Goal: Answer question/provide support

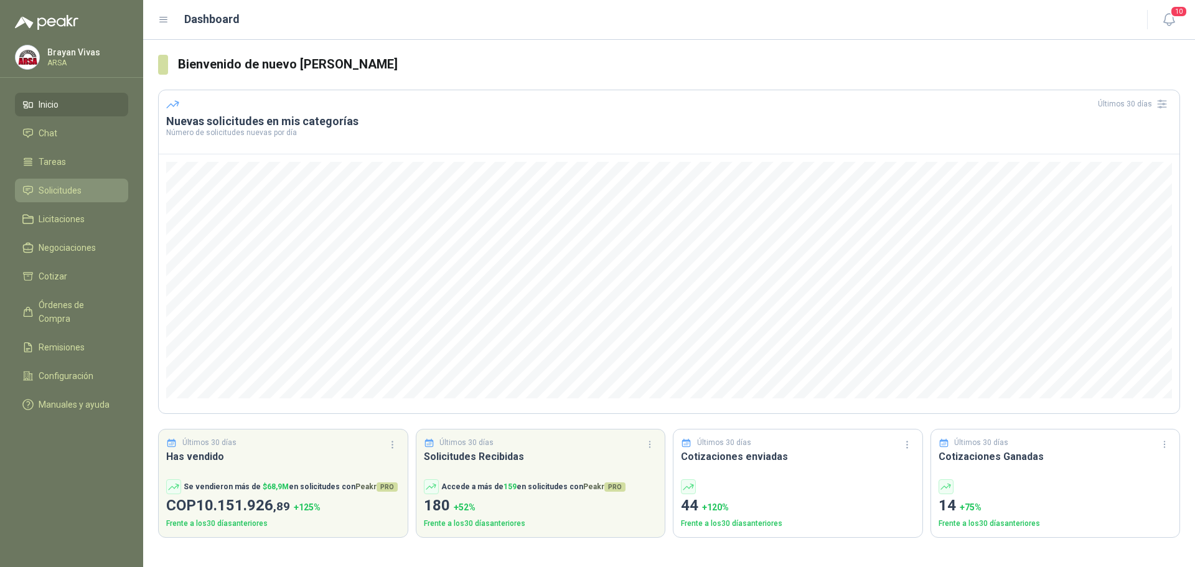
click at [69, 187] on span "Solicitudes" at bounding box center [60, 191] width 43 height 14
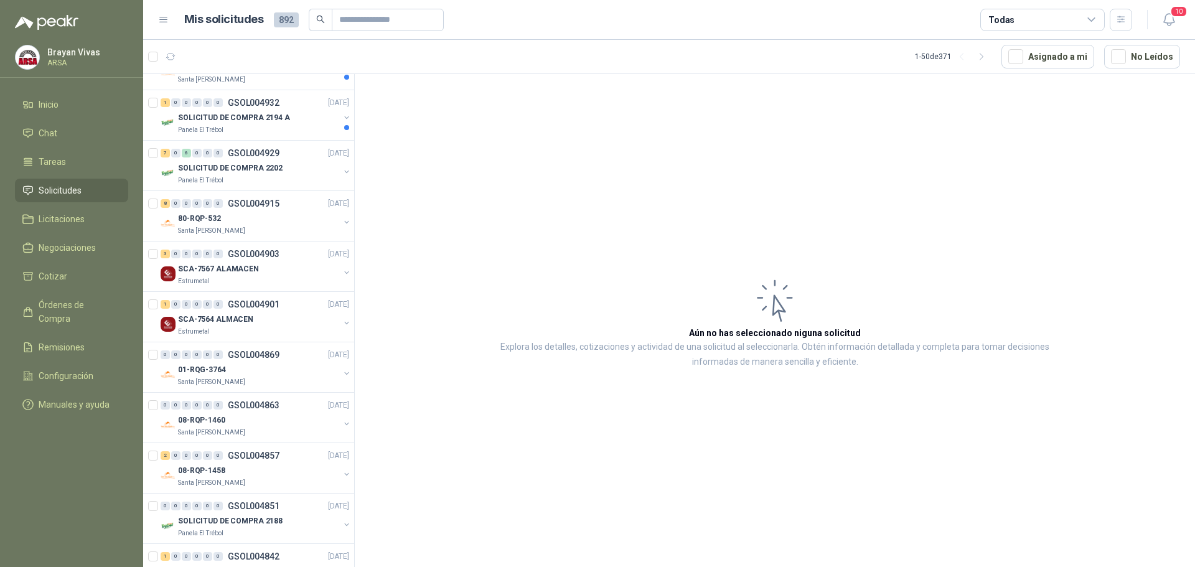
scroll to position [39, 0]
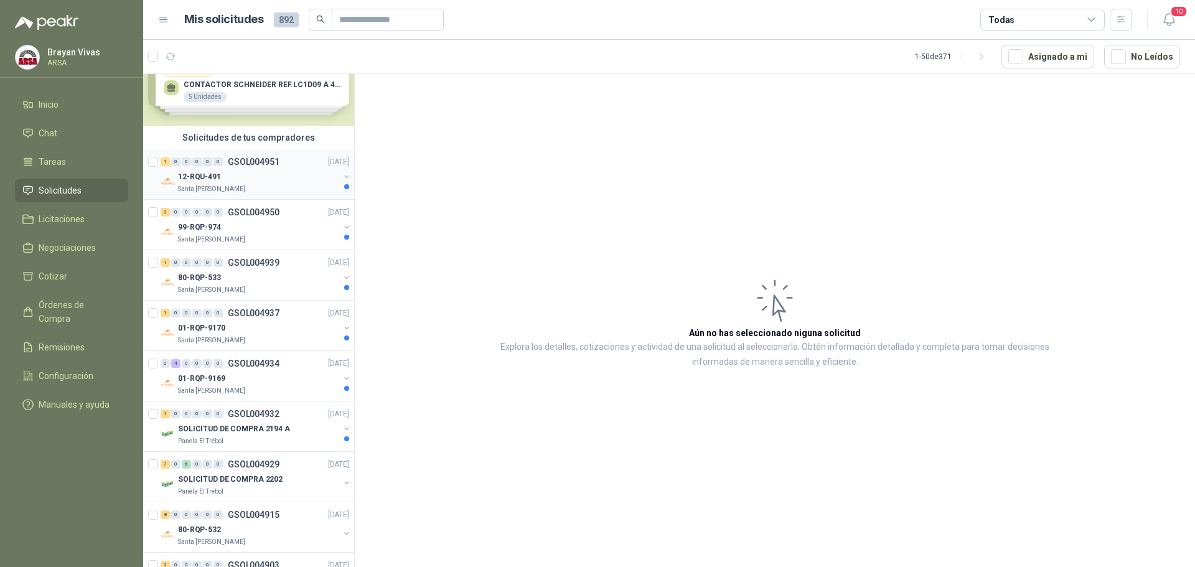
click at [264, 172] on div "12-RQU-491" at bounding box center [258, 176] width 161 height 15
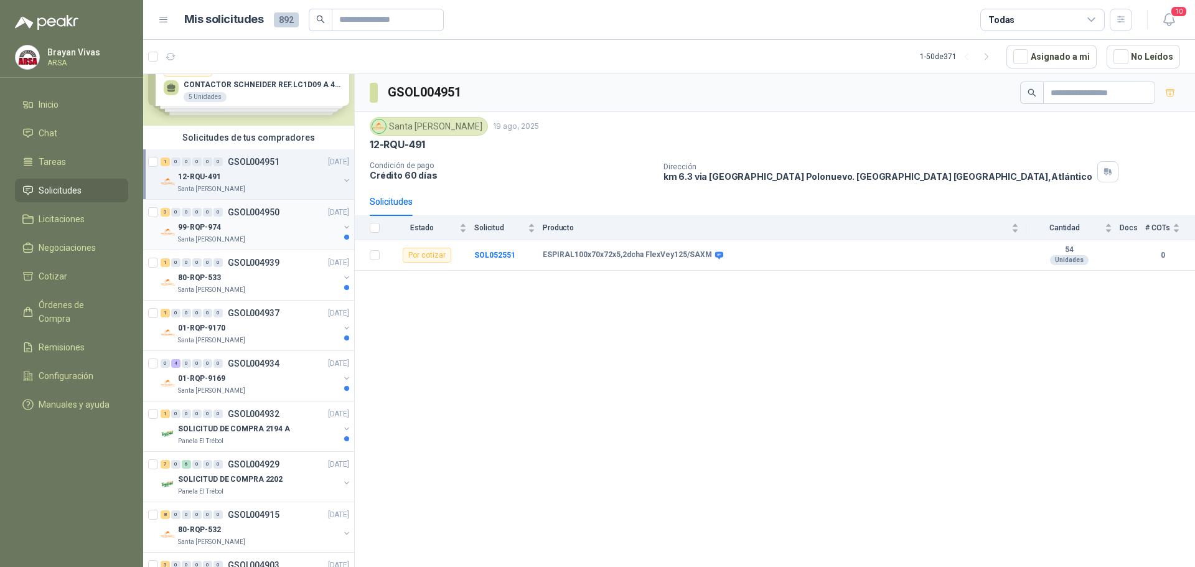
click at [288, 220] on div "99-RQP-974" at bounding box center [258, 227] width 161 height 15
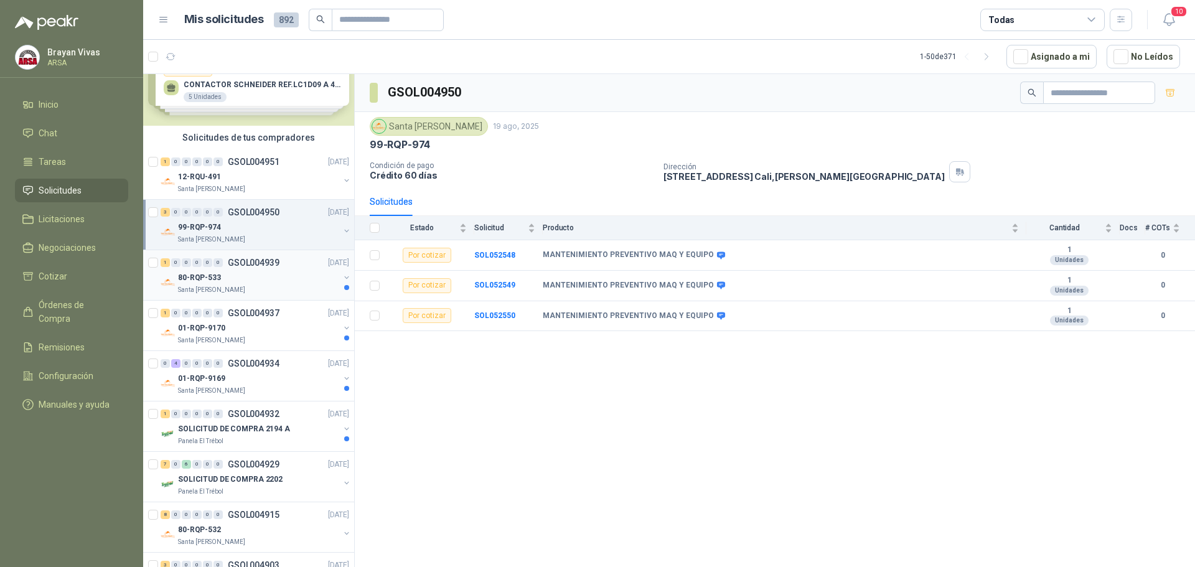
click at [272, 282] on div "80-RQP-533" at bounding box center [258, 277] width 161 height 15
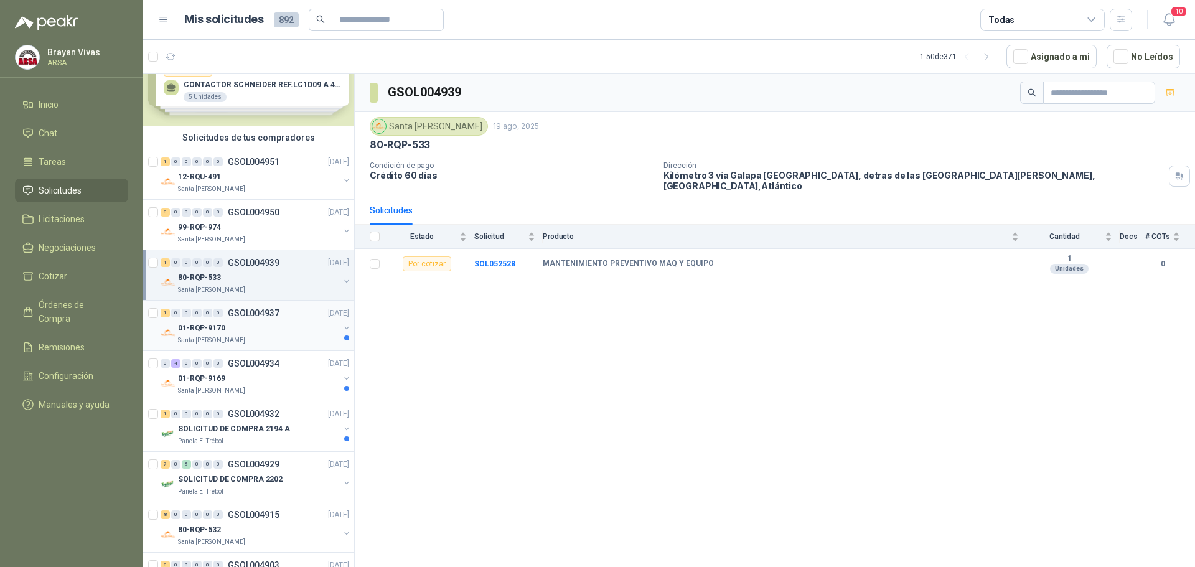
click at [297, 327] on div "01-RQP-9170" at bounding box center [258, 327] width 161 height 15
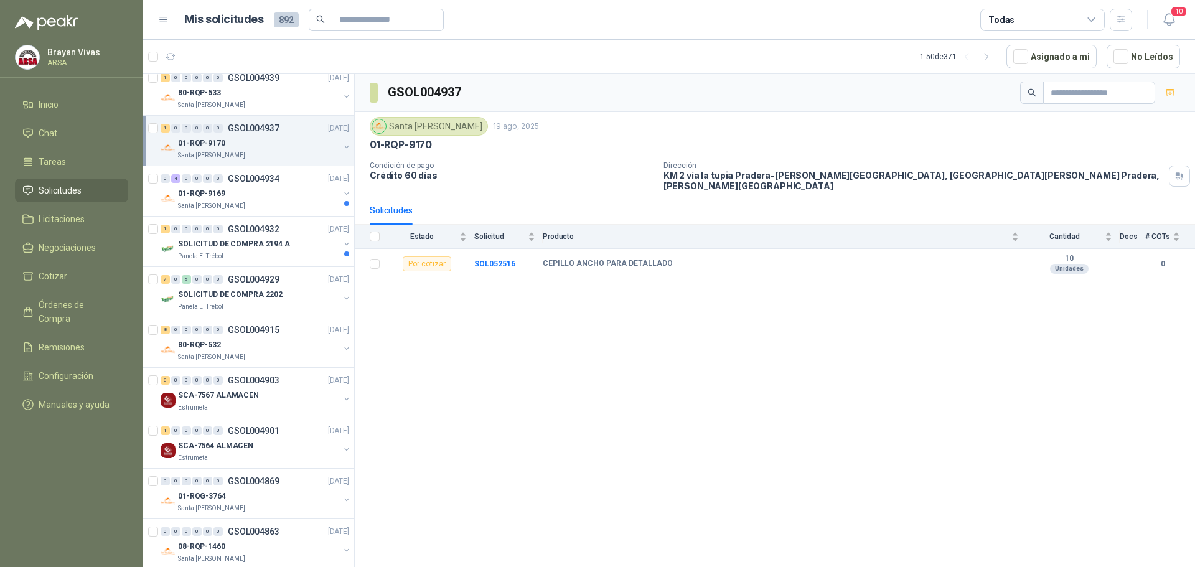
scroll to position [225, 0]
click at [277, 398] on div "SCA-7567 ALAMACEN" at bounding box center [258, 393] width 161 height 15
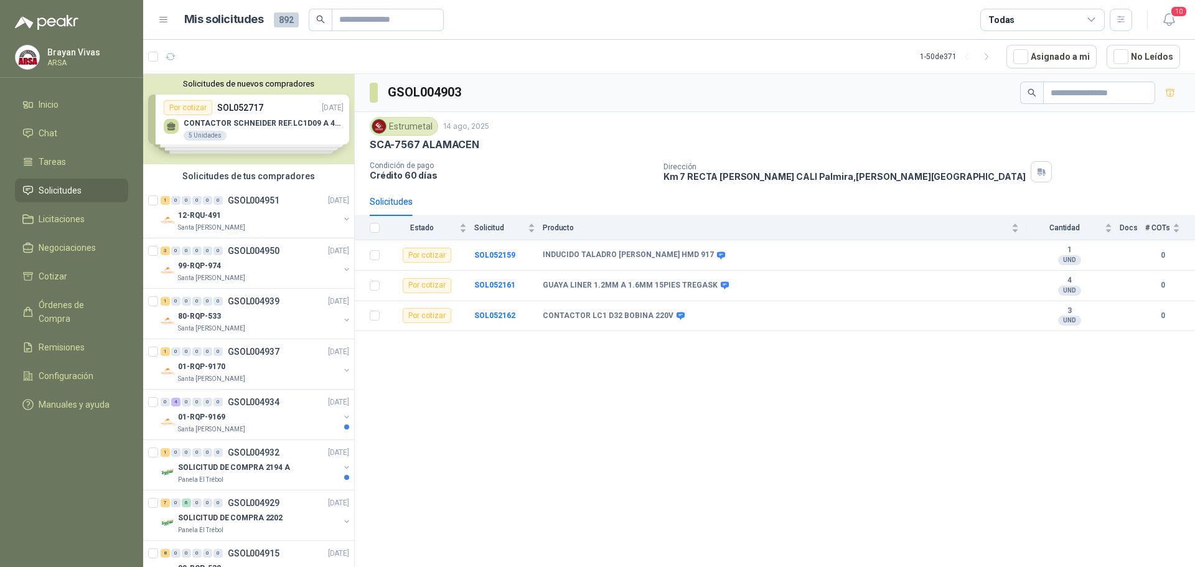
click at [604, 448] on div "GSOL004903 Estrumetal [DATE] SCA-7567 ALAMACEN Condición de pago Crédito 60 día…" at bounding box center [775, 322] width 840 height 497
click at [1174, 14] on span "10" at bounding box center [1178, 12] width 17 height 12
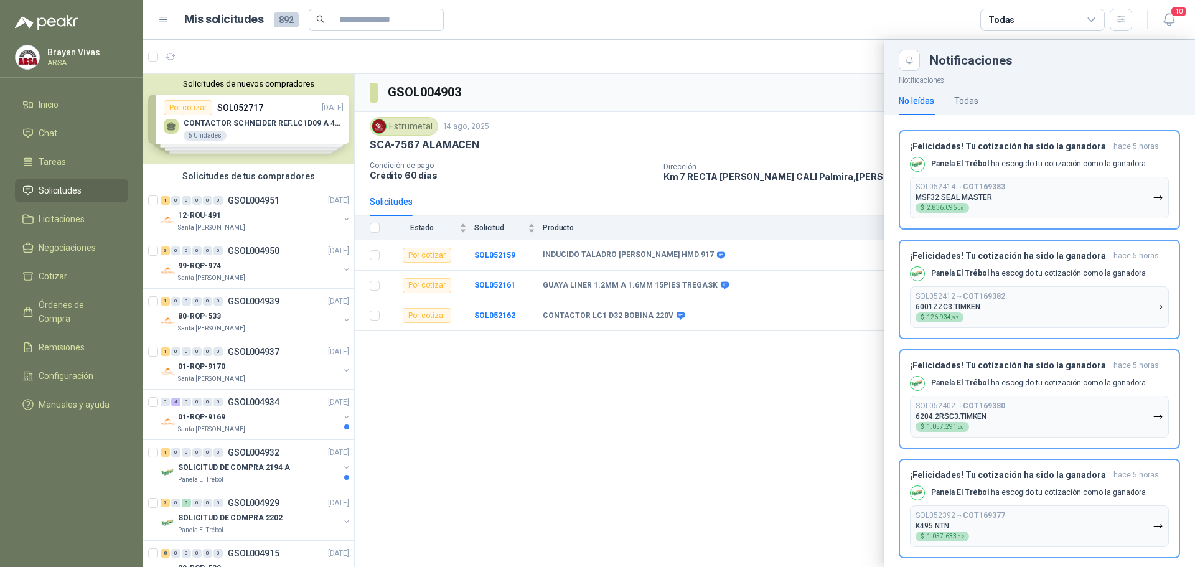
click at [785, 445] on div at bounding box center [669, 303] width 1052 height 527
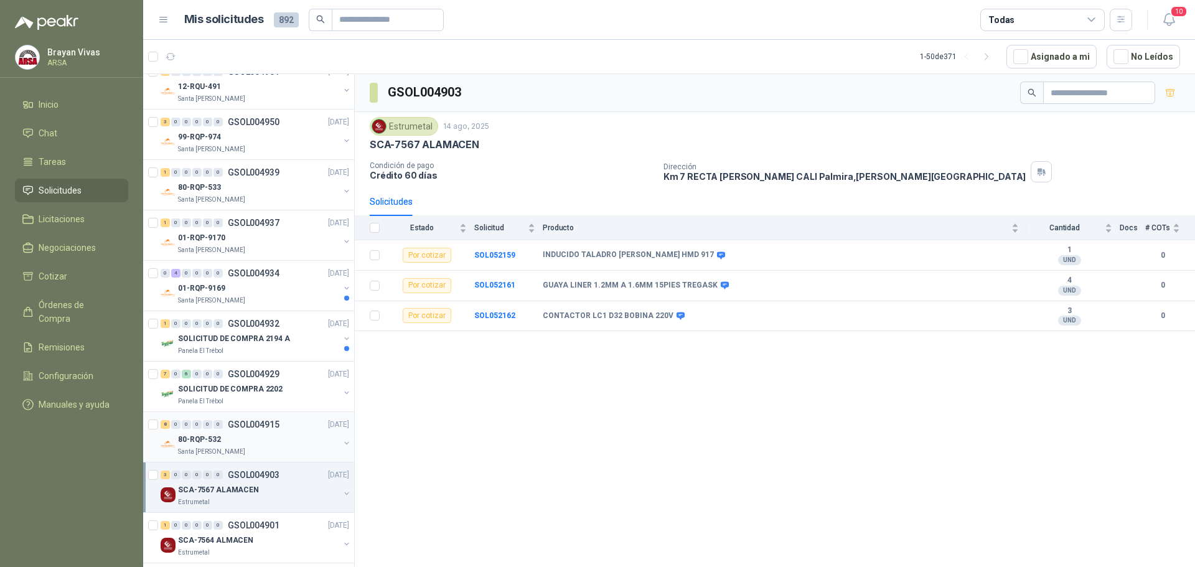
scroll to position [187, 0]
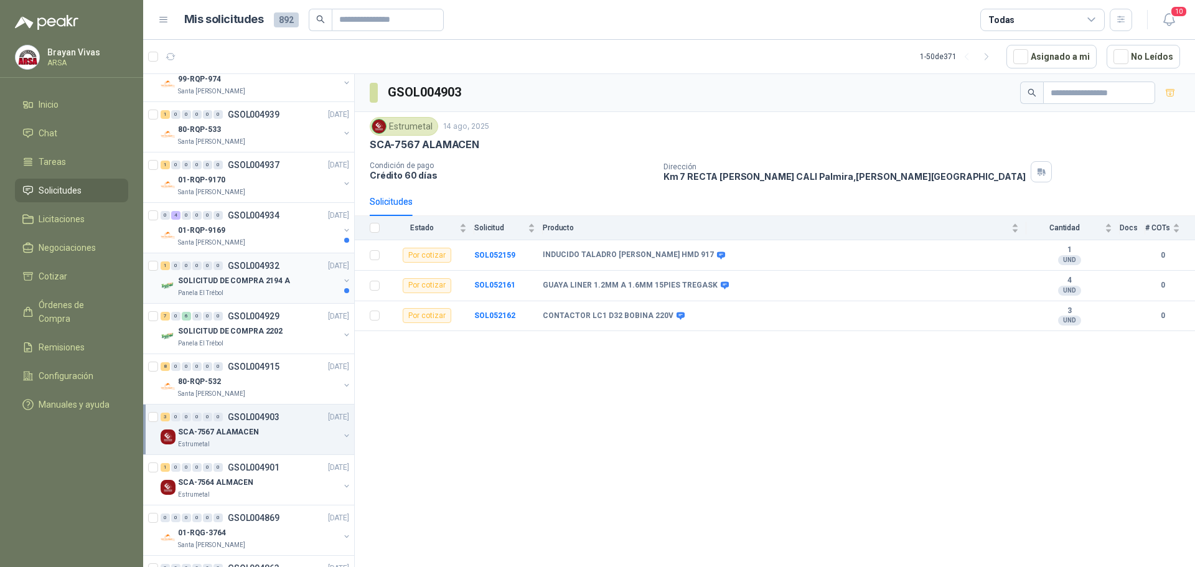
click at [275, 281] on p "SOLICITUD DE COMPRA 2194 A" at bounding box center [234, 281] width 112 height 12
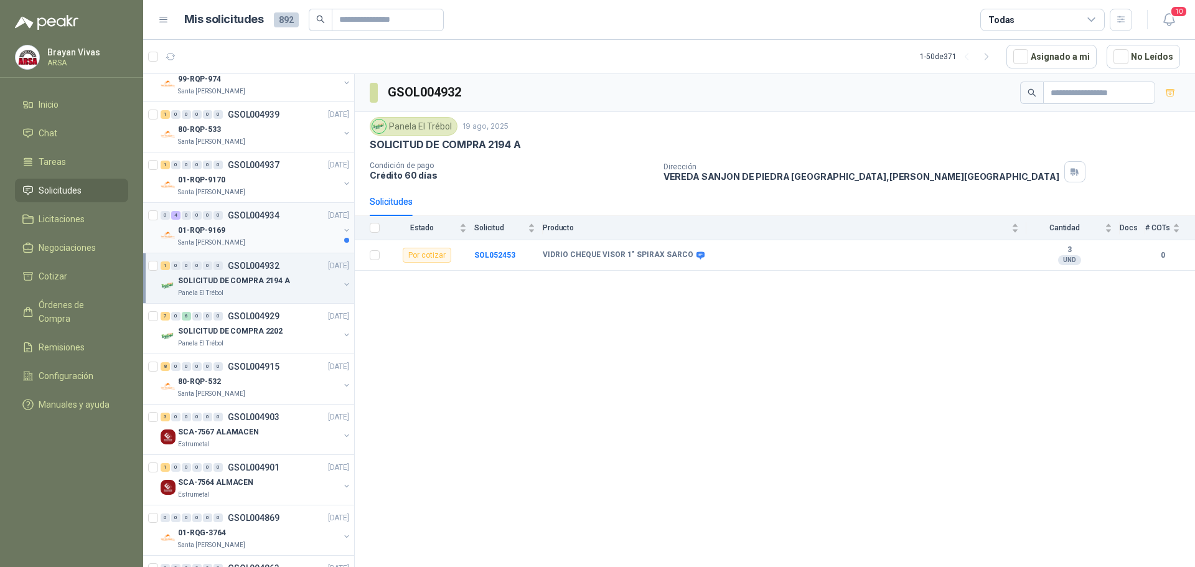
click at [264, 224] on div "01-RQP-9169" at bounding box center [258, 230] width 161 height 15
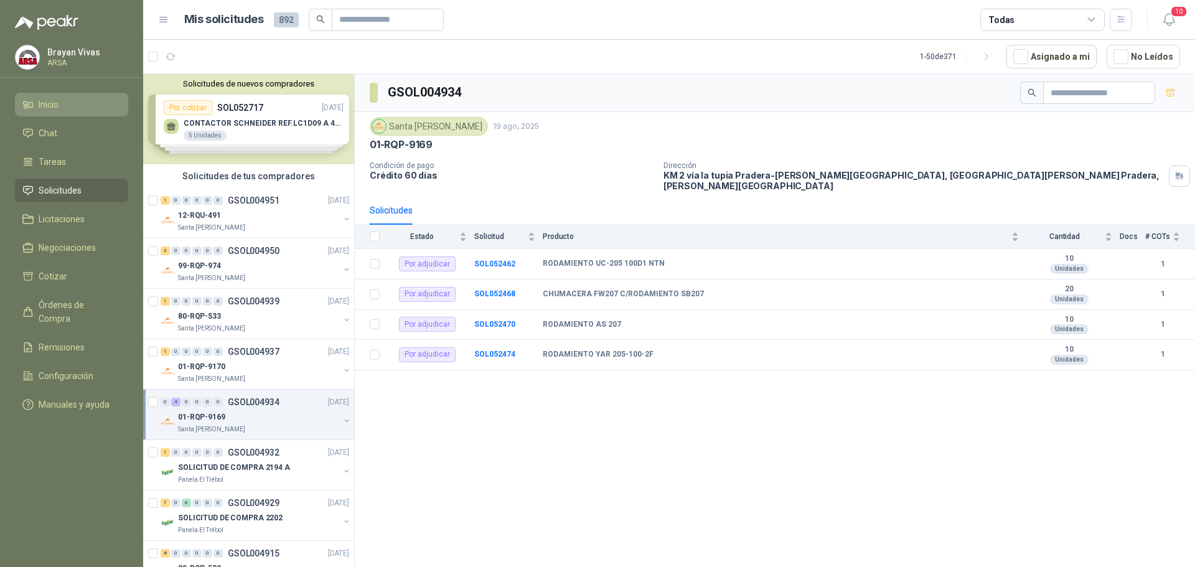
click at [55, 108] on span "Inicio" at bounding box center [49, 105] width 20 height 14
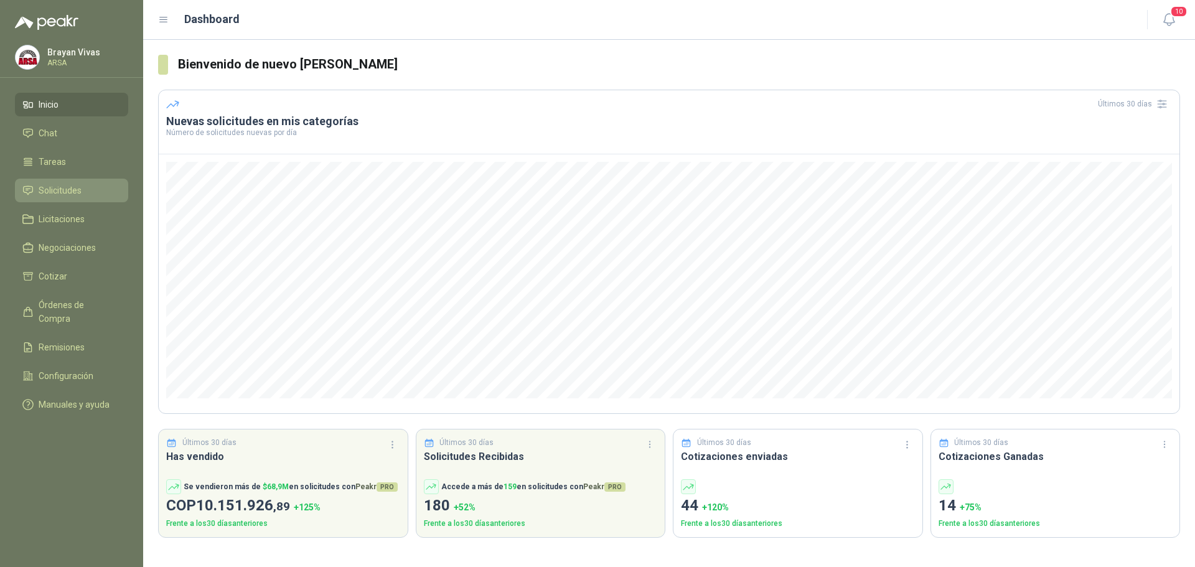
click at [52, 188] on span "Solicitudes" at bounding box center [60, 191] width 43 height 14
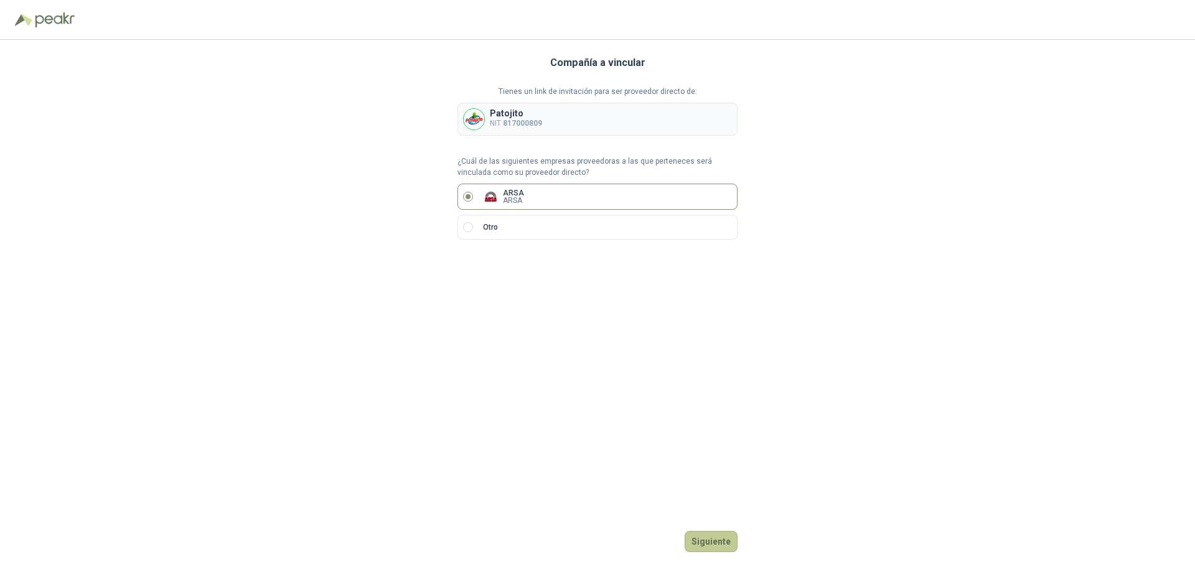
click at [713, 541] on button "Siguiente" at bounding box center [711, 541] width 53 height 21
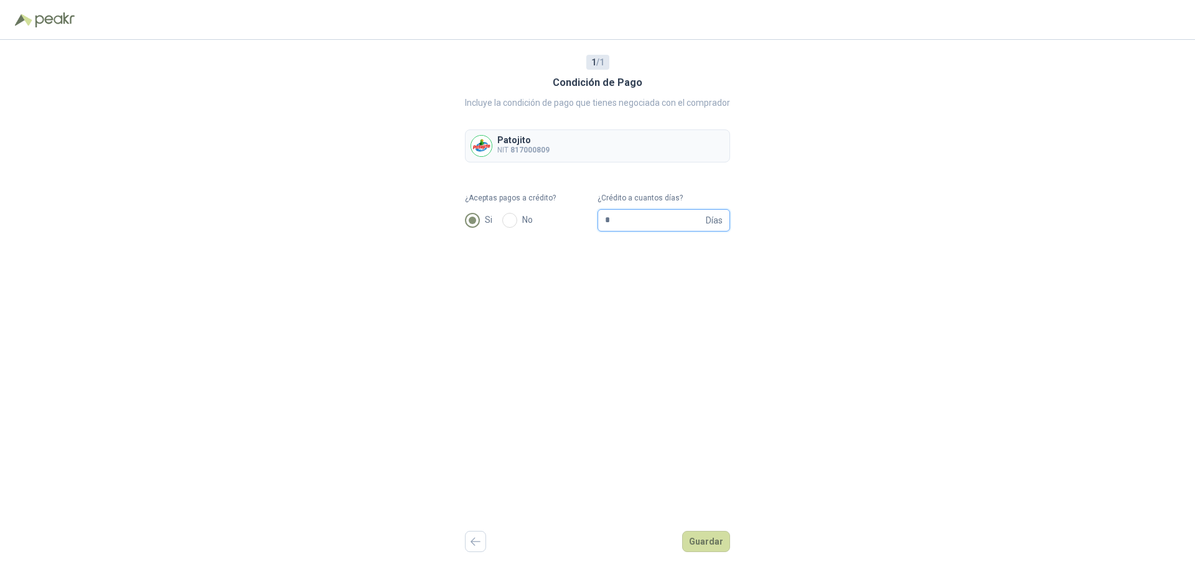
click at [636, 219] on input "*" at bounding box center [654, 220] width 98 height 21
type input "**"
click at [705, 542] on button "Guardar" at bounding box center [706, 541] width 48 height 21
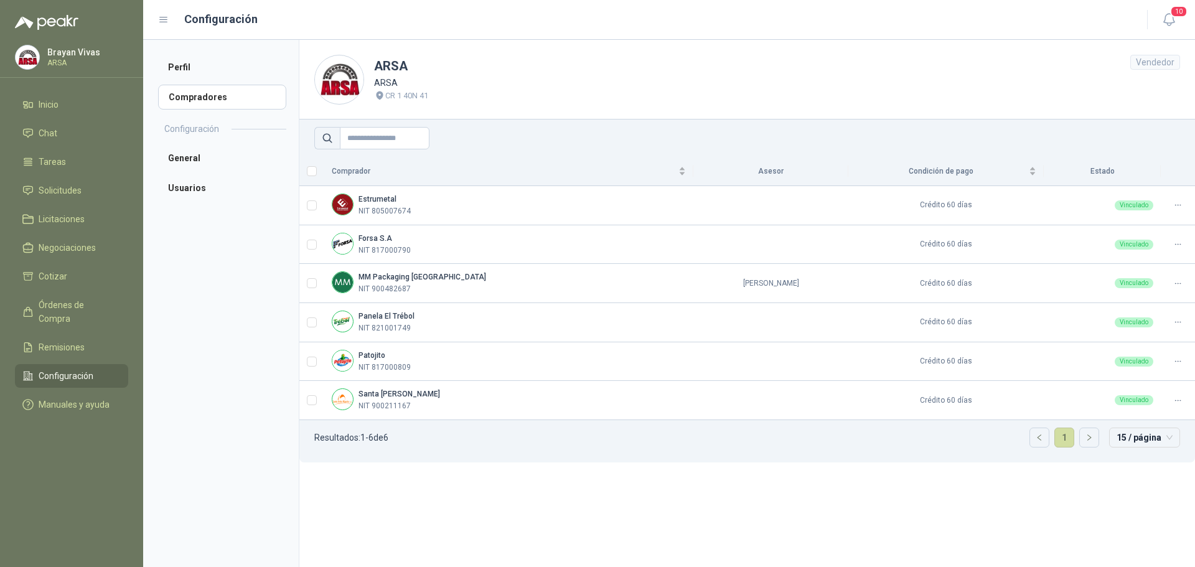
click at [414, 514] on section "ARSA ARSA CR 1 40N 41 Vendedor Comprador Asesor Condición de pago Estado Estrum…" at bounding box center [747, 303] width 896 height 527
click at [223, 236] on aside "Perfil Compradores Configuración General Usuarios" at bounding box center [221, 303] width 156 height 527
click at [190, 157] on li "General" at bounding box center [222, 158] width 128 height 25
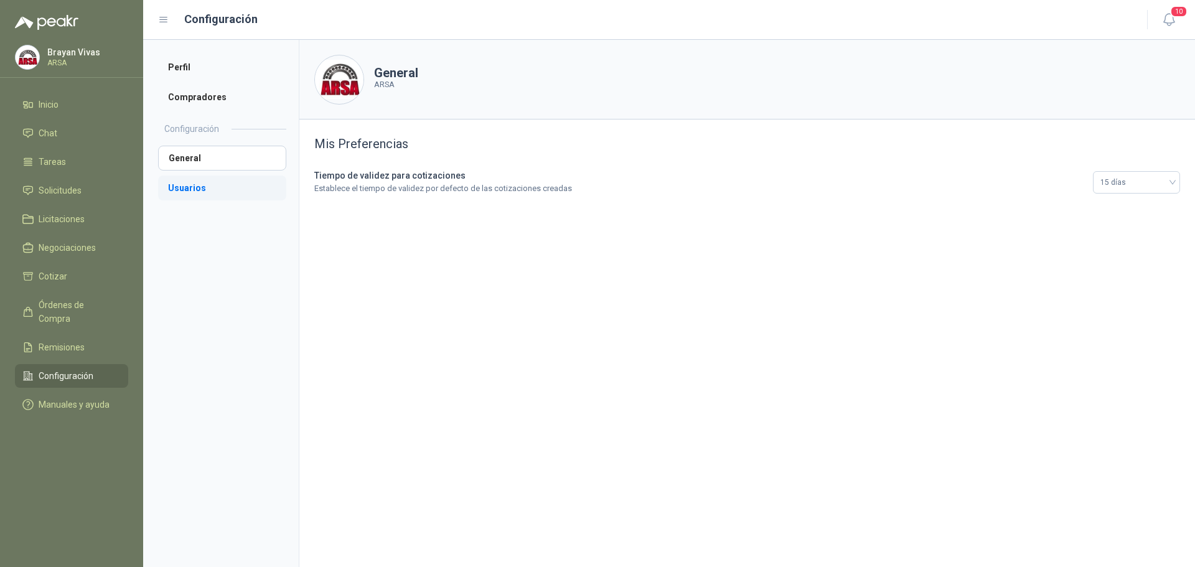
click at [206, 192] on li "Usuarios" at bounding box center [222, 187] width 128 height 25
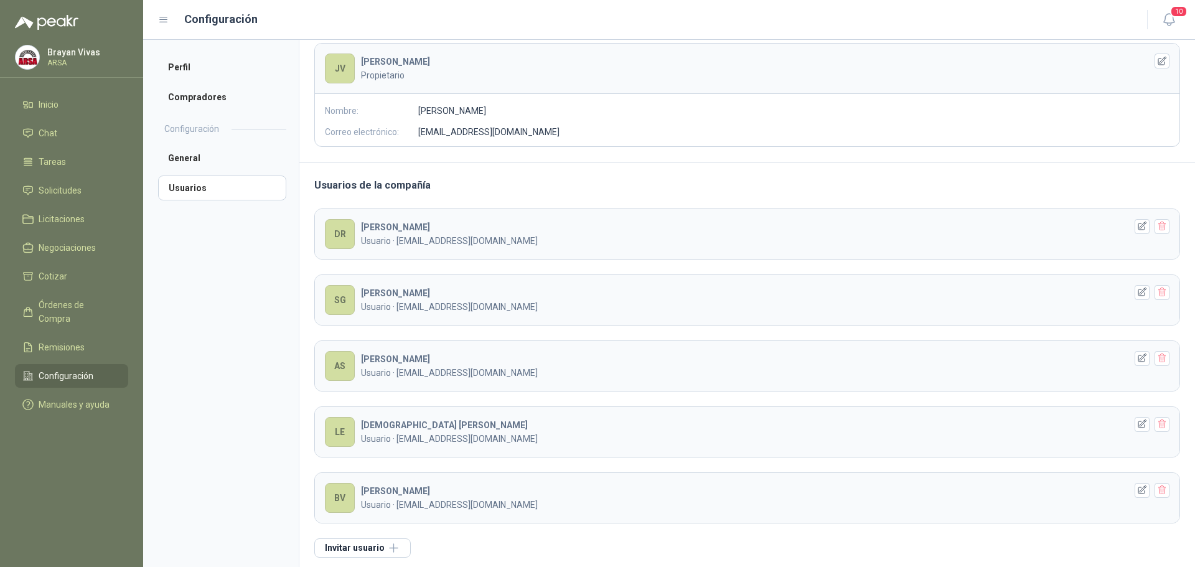
scroll to position [97, 0]
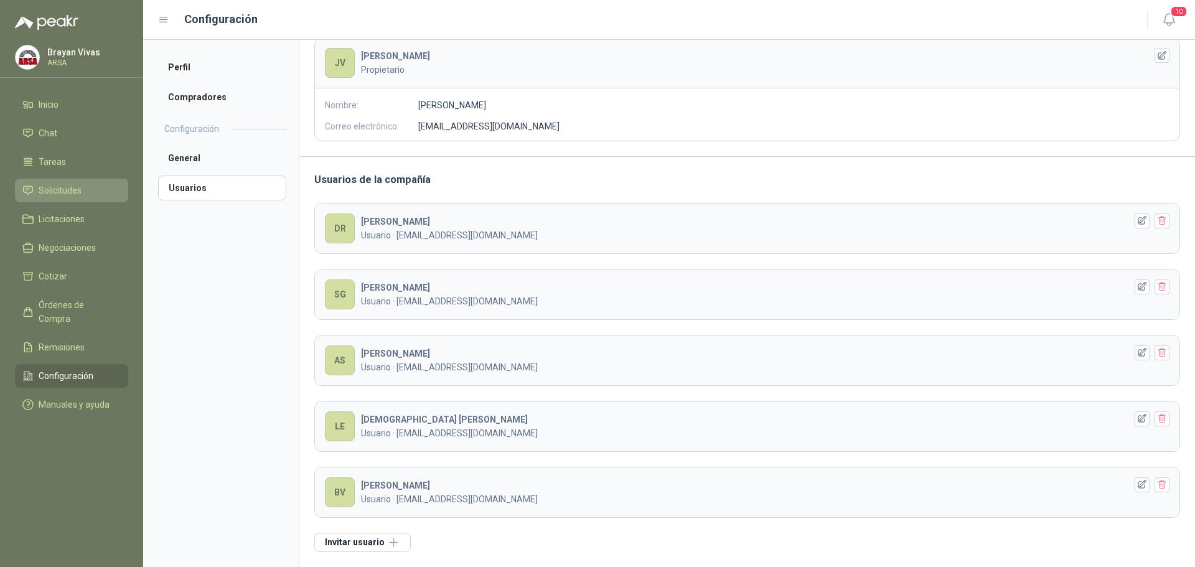
click at [61, 191] on span "Solicitudes" at bounding box center [60, 191] width 43 height 14
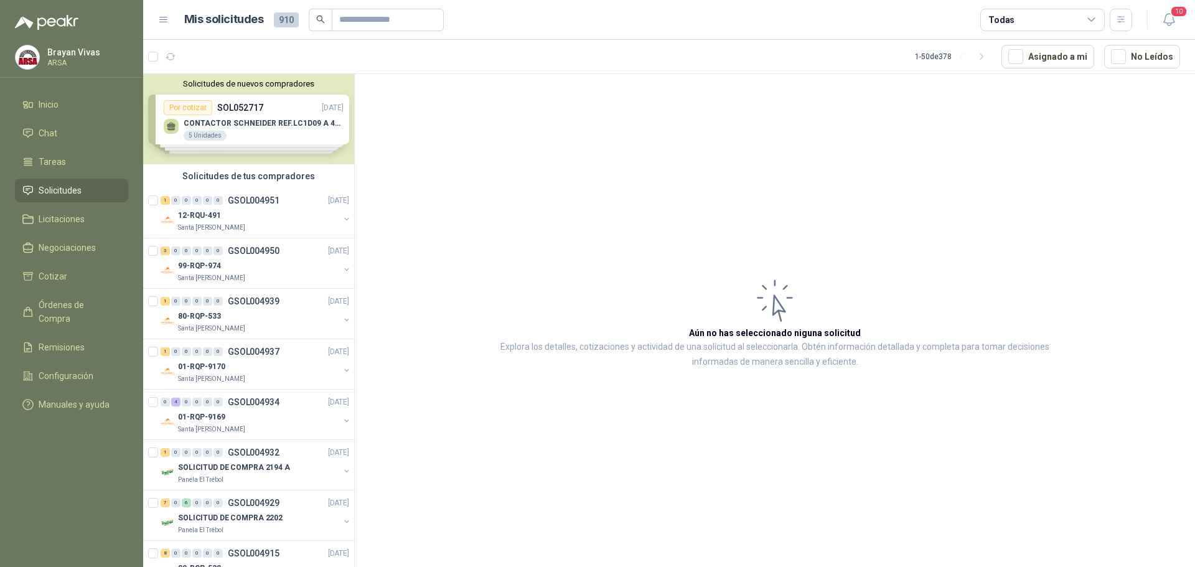
click at [19, 47] on div "Brayan Vivas ARSA" at bounding box center [71, 57] width 113 height 25
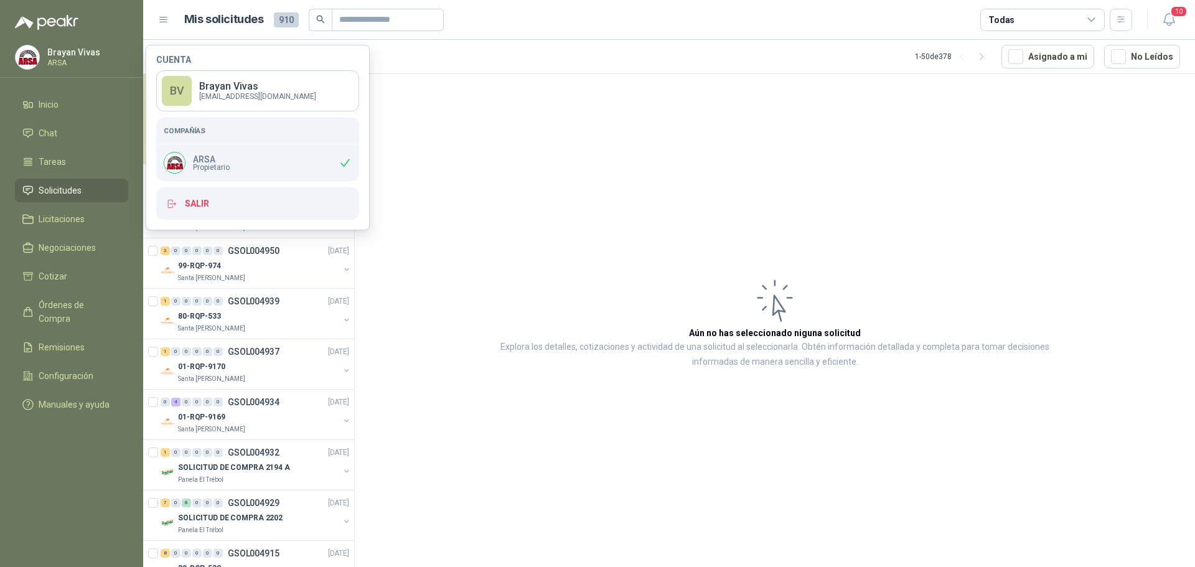
click at [215, 162] on p "ARSA" at bounding box center [211, 159] width 37 height 9
click at [284, 90] on p "Brayan Vivas" at bounding box center [257, 87] width 117 height 10
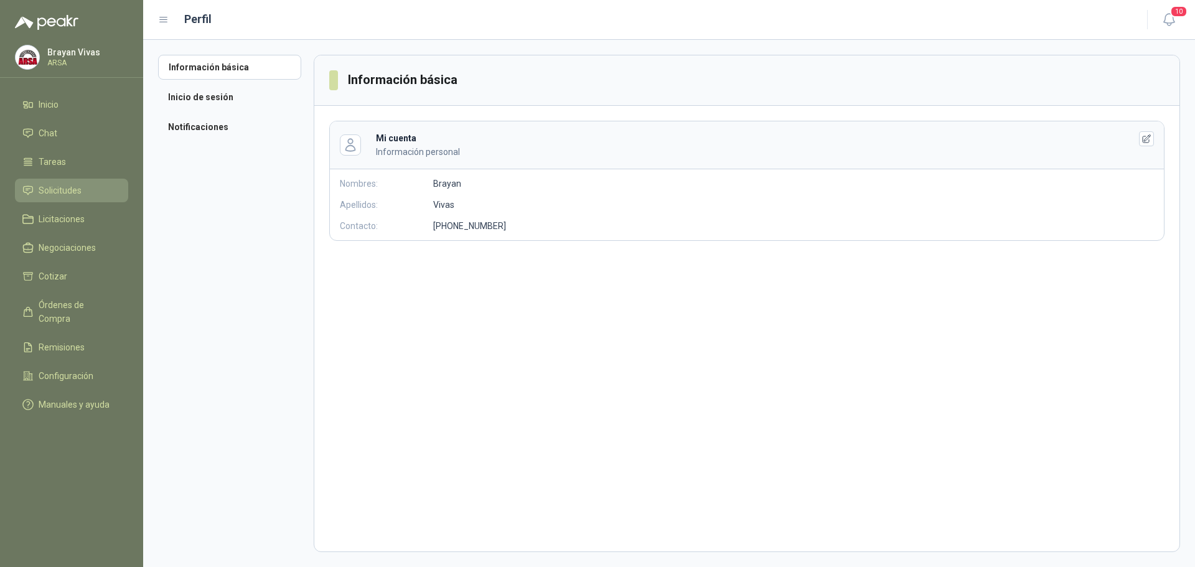
click at [72, 185] on span "Solicitudes" at bounding box center [60, 191] width 43 height 14
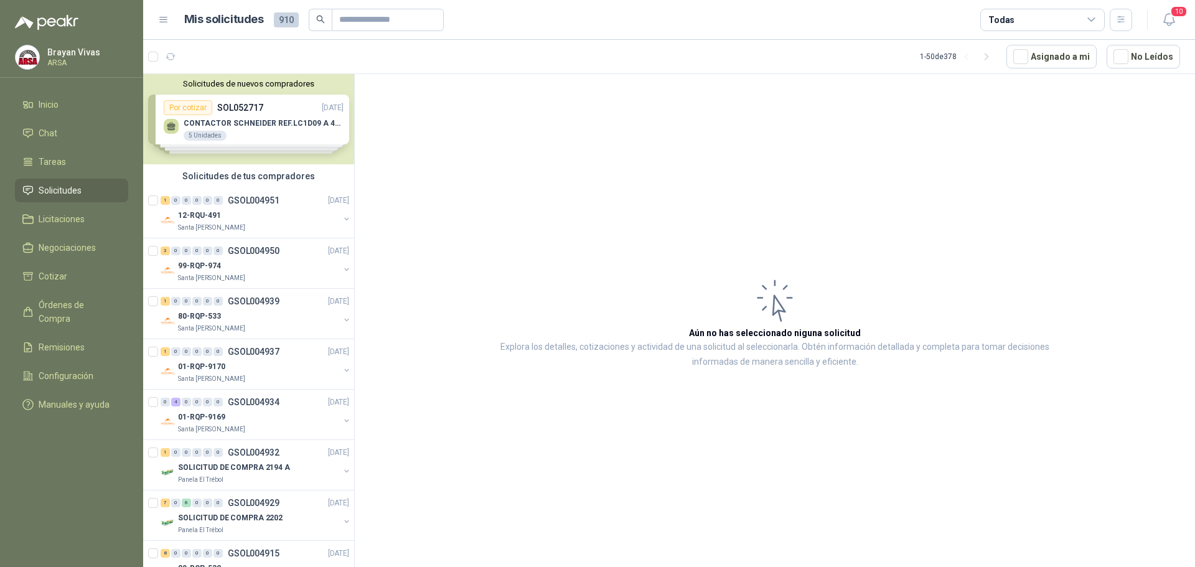
click at [29, 58] on img at bounding box center [28, 57] width 24 height 24
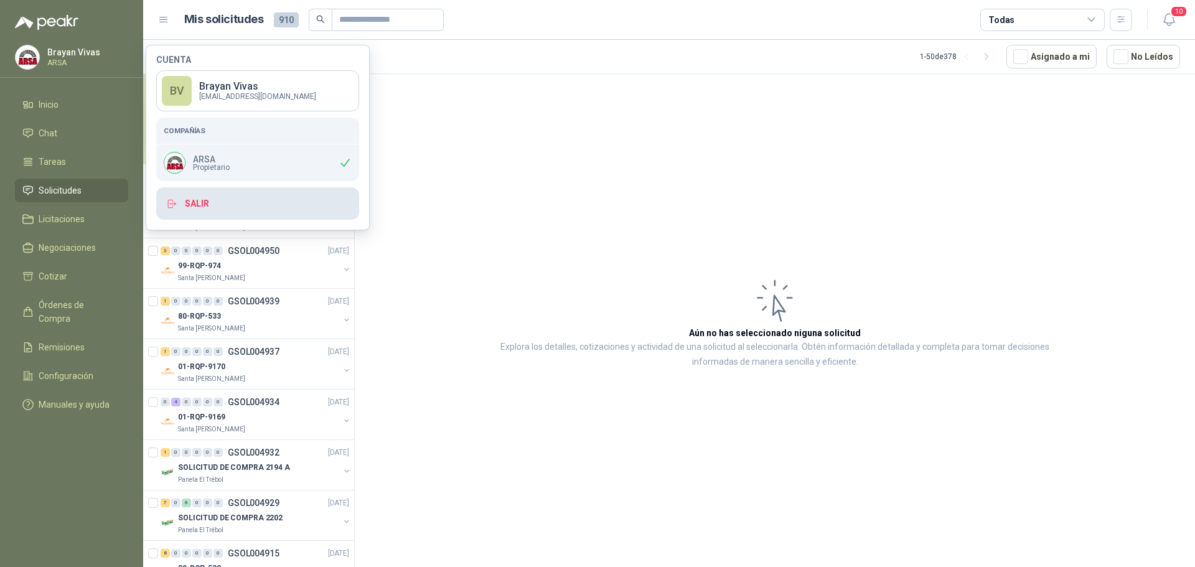
click at [195, 206] on button "Salir" at bounding box center [257, 203] width 203 height 32
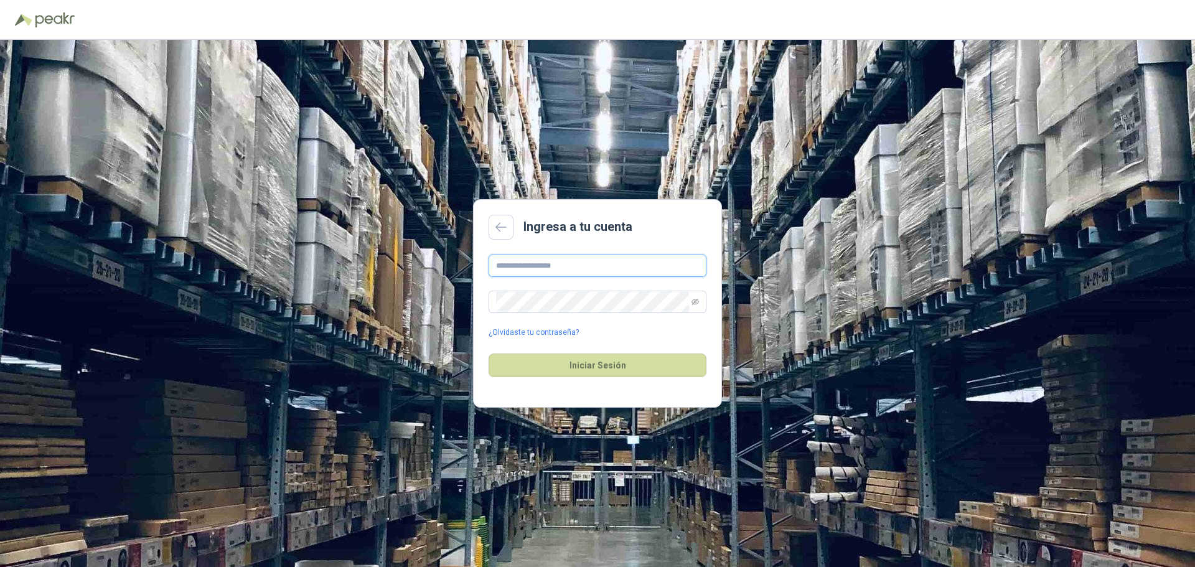
type input "**********"
click at [592, 367] on button "Iniciar Sesión" at bounding box center [598, 365] width 218 height 24
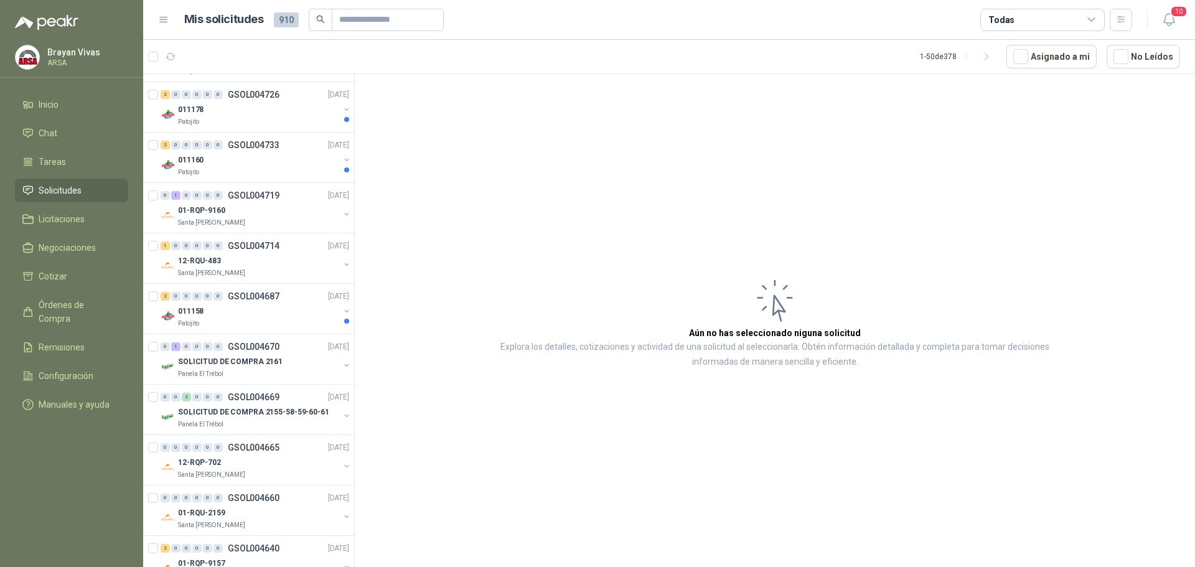
scroll to position [1657, 0]
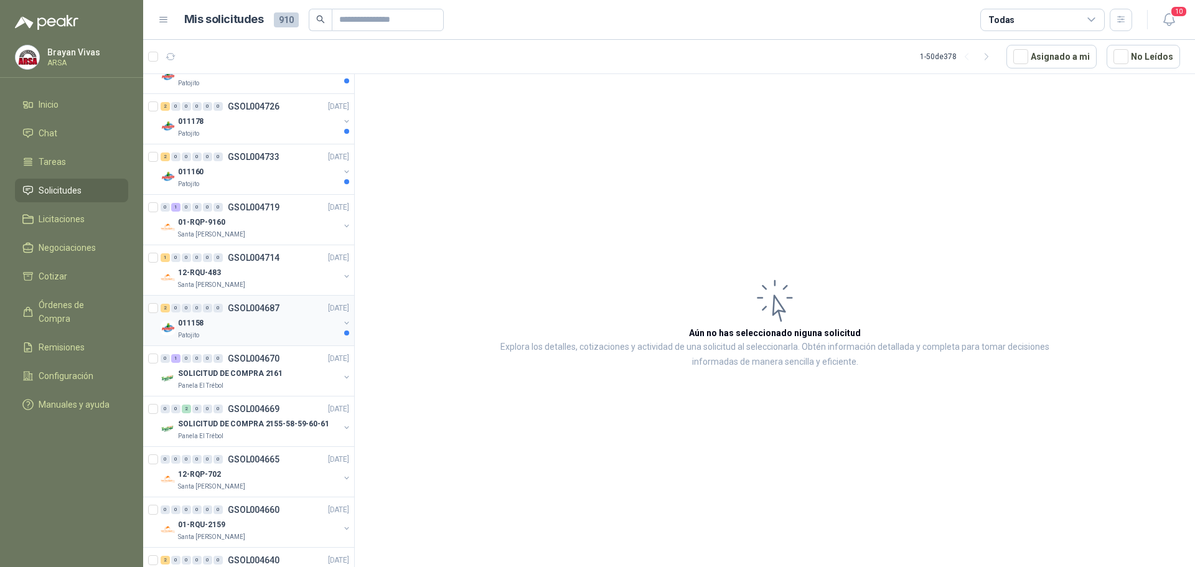
click at [251, 317] on div "011158" at bounding box center [258, 323] width 161 height 15
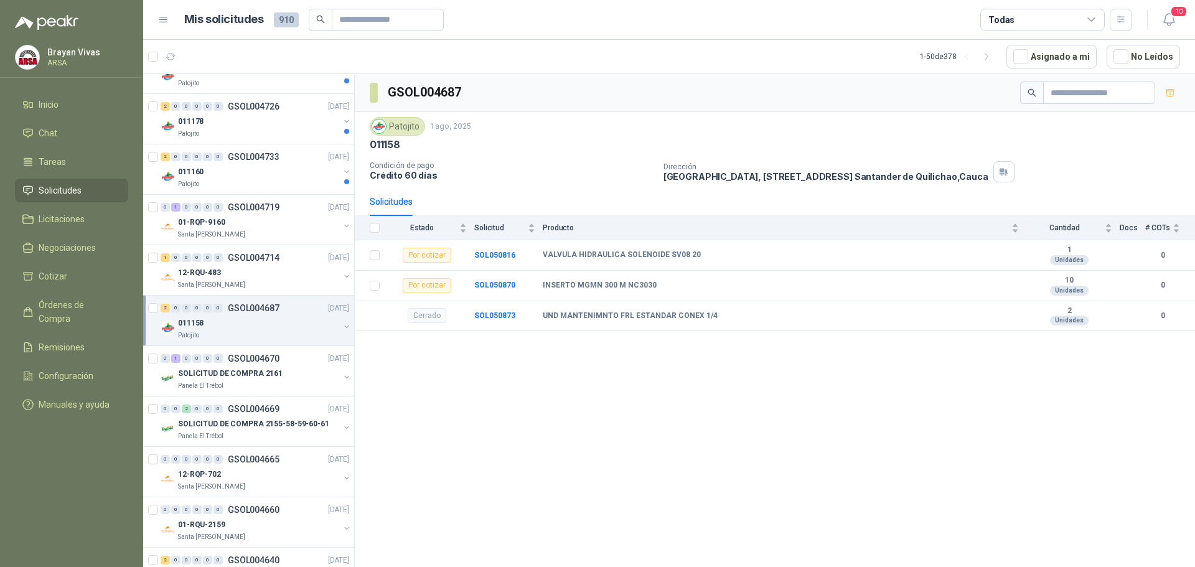
click at [486, 406] on div "GSOL004687 Patojito 1 ago, 2025 011158 Condición de pago Crédito 60 días Direcc…" at bounding box center [775, 322] width 840 height 497
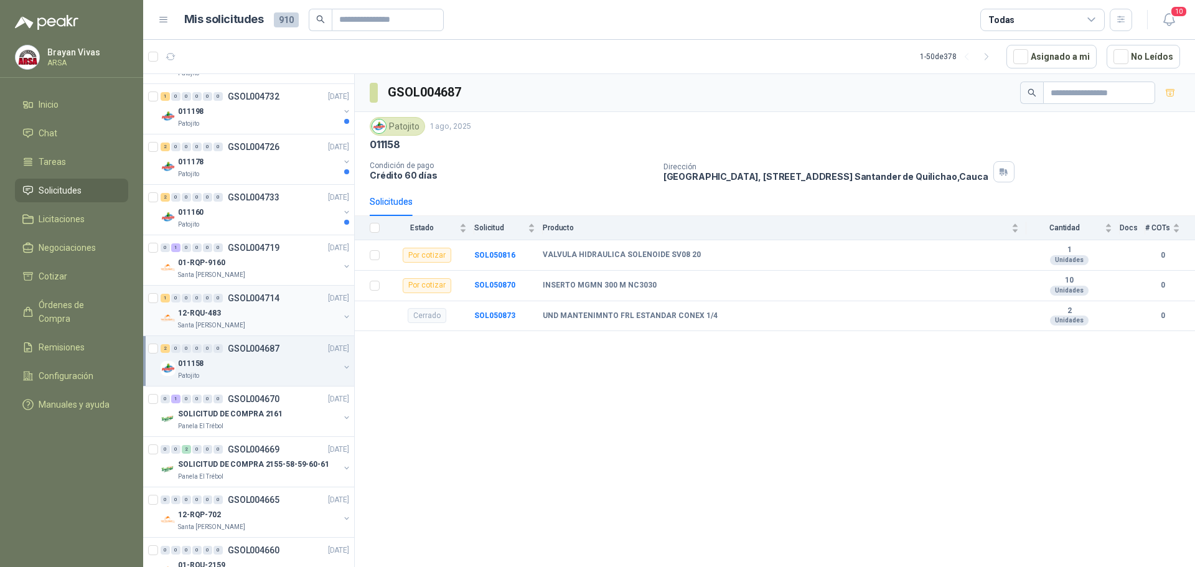
scroll to position [1594, 0]
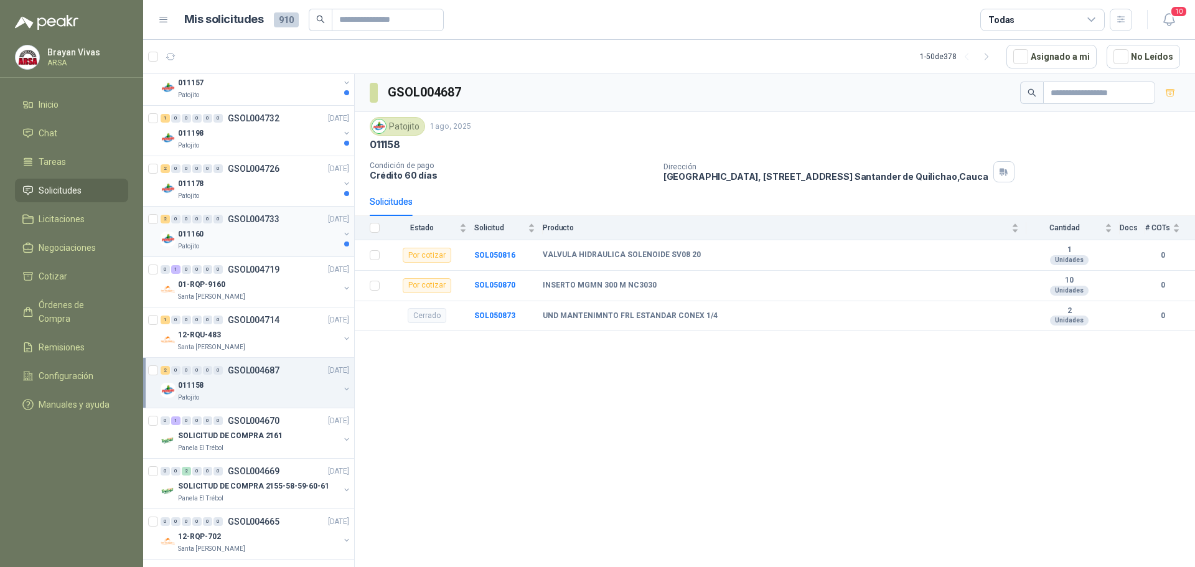
click at [253, 220] on p "GSOL004733" at bounding box center [254, 219] width 52 height 9
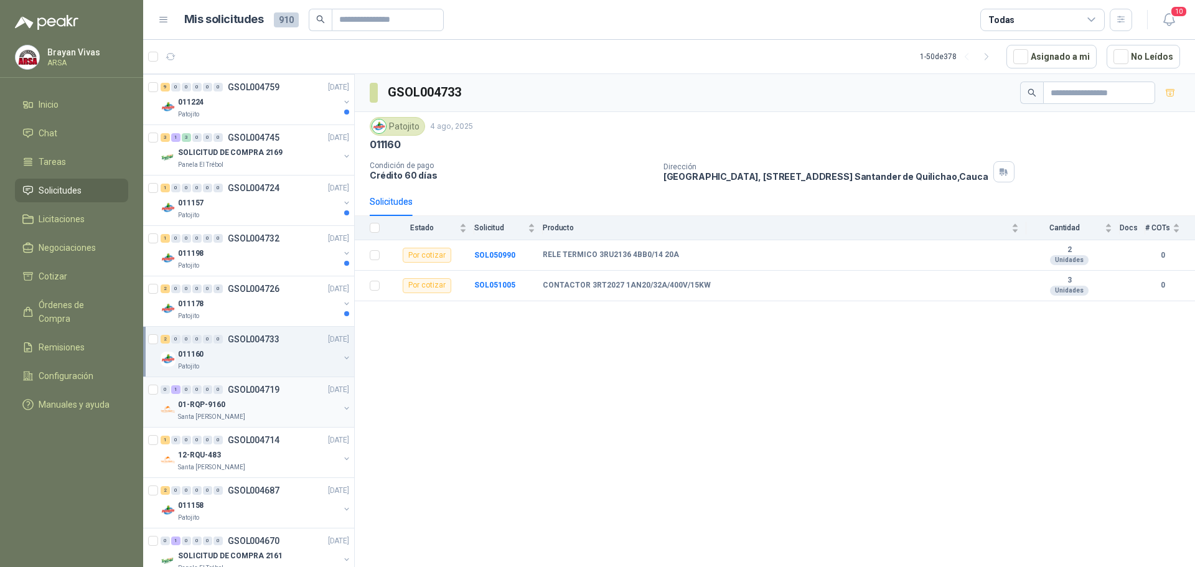
scroll to position [1470, 0]
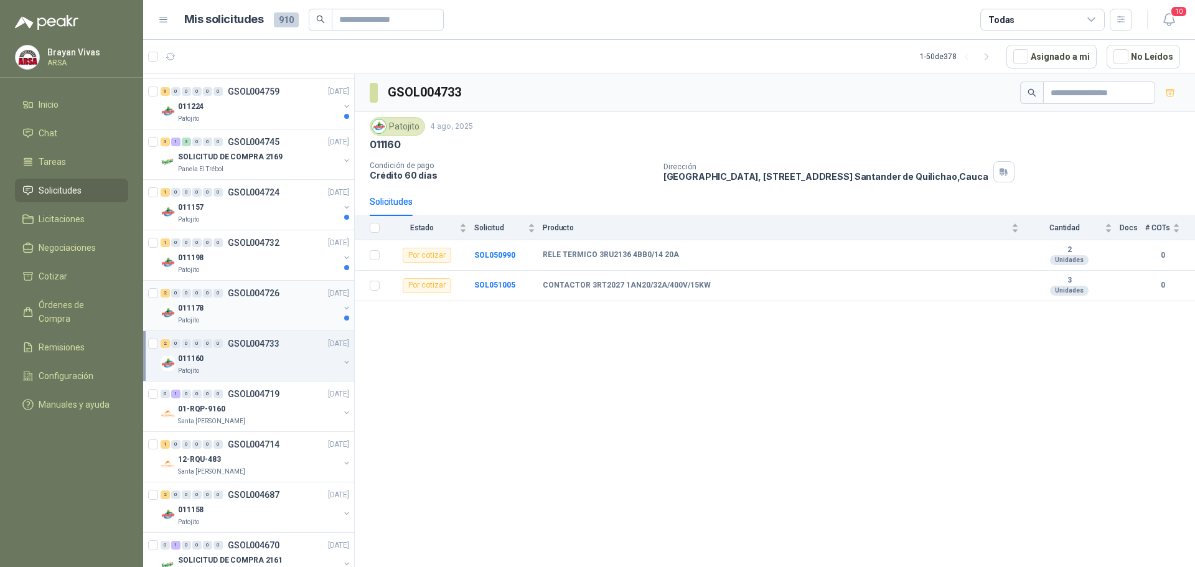
click at [258, 302] on div "011178" at bounding box center [258, 308] width 161 height 15
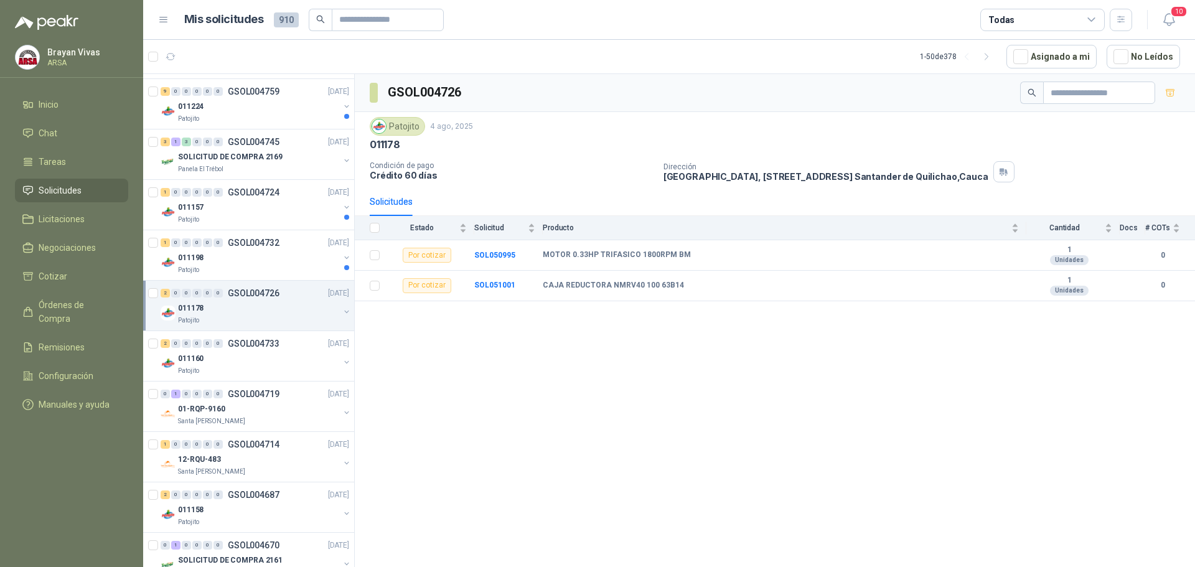
click at [423, 363] on div "GSOL004726 Patojito 4 ago, 2025 011178 Condición de pago Crédito 60 días Direcc…" at bounding box center [775, 322] width 840 height 497
click at [548, 481] on div "GSOL004726 Patojito 4 ago, 2025 011178 Condición de pago Crédito 60 días Direcc…" at bounding box center [775, 322] width 840 height 497
click at [487, 251] on b "SOL050995" at bounding box center [494, 255] width 41 height 9
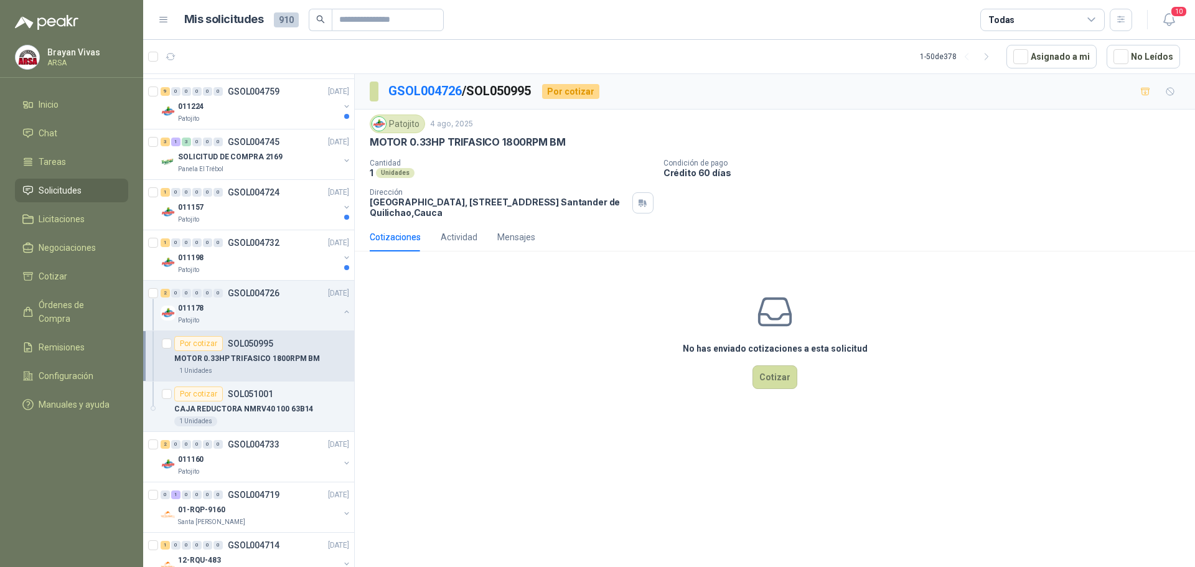
click at [1090, 349] on div "No has enviado cotizaciones a esta solicitud Cotizar" at bounding box center [775, 340] width 840 height 159
click at [576, 434] on div "GSOL004726 / SOL050995 Por cotizar Patojito 4 ago, 2025 MOTOR 0.33HP TRIFASICO …" at bounding box center [775, 322] width 840 height 497
click at [264, 301] on div "011178" at bounding box center [258, 308] width 161 height 15
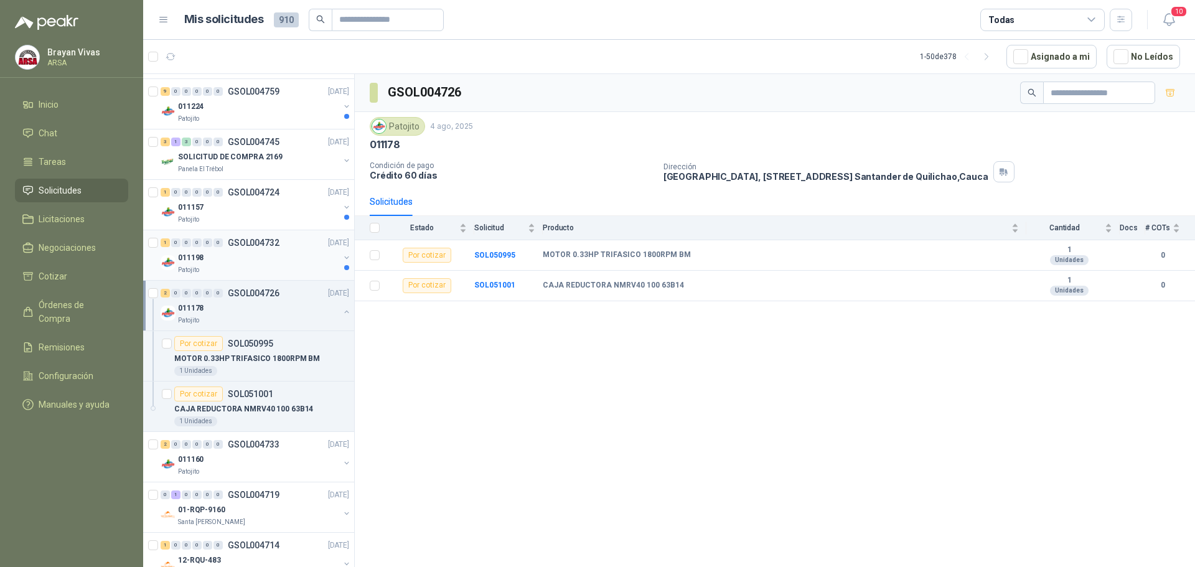
click at [279, 247] on div "1 0 0 0 0 0 GSOL004732 04/08/25" at bounding box center [256, 242] width 191 height 15
click at [499, 311] on div "GSOL004732 Patojito 4 ago, 2025 011198 Condición de pago Crédito 60 días Direcc…" at bounding box center [775, 322] width 840 height 497
click at [496, 253] on b "SOL050997" at bounding box center [494, 255] width 41 height 9
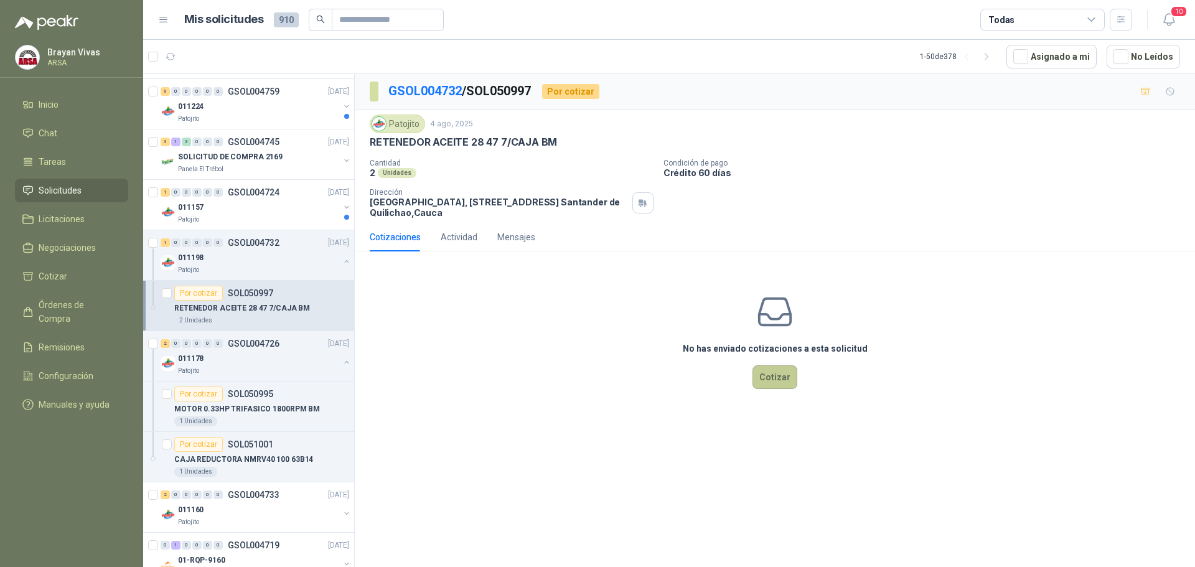
click at [779, 383] on button "Cotizar" at bounding box center [774, 377] width 45 height 24
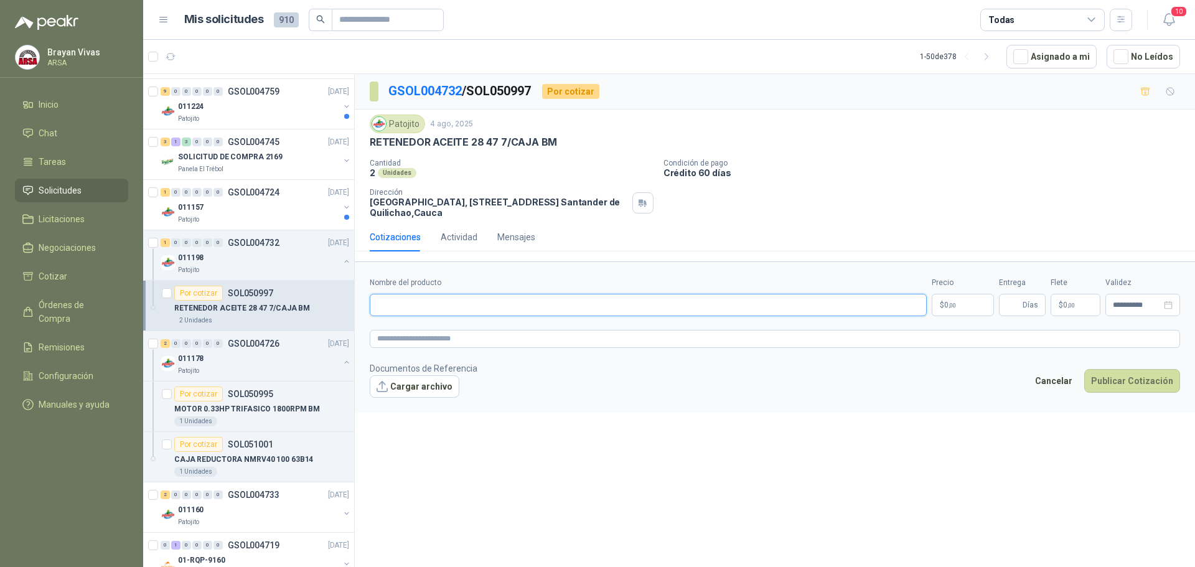
click at [441, 306] on input "Nombre del producto" at bounding box center [648, 305] width 557 height 22
click at [369, 140] on div "Patojito 4 ago, 2025 RETENEDOR ACEITE 28 47 7/CAJA BM Cantidad 2 Unidades Condi…" at bounding box center [775, 166] width 840 height 113
drag, startPoint x: 371, startPoint y: 142, endPoint x: 500, endPoint y: 158, distance: 130.5
click at [502, 149] on p "RETENEDOR ACEITE 28 47 7/CAJA BM" at bounding box center [463, 142] width 187 height 13
copy p "RETENEDOR ACEITE 28 47 7"
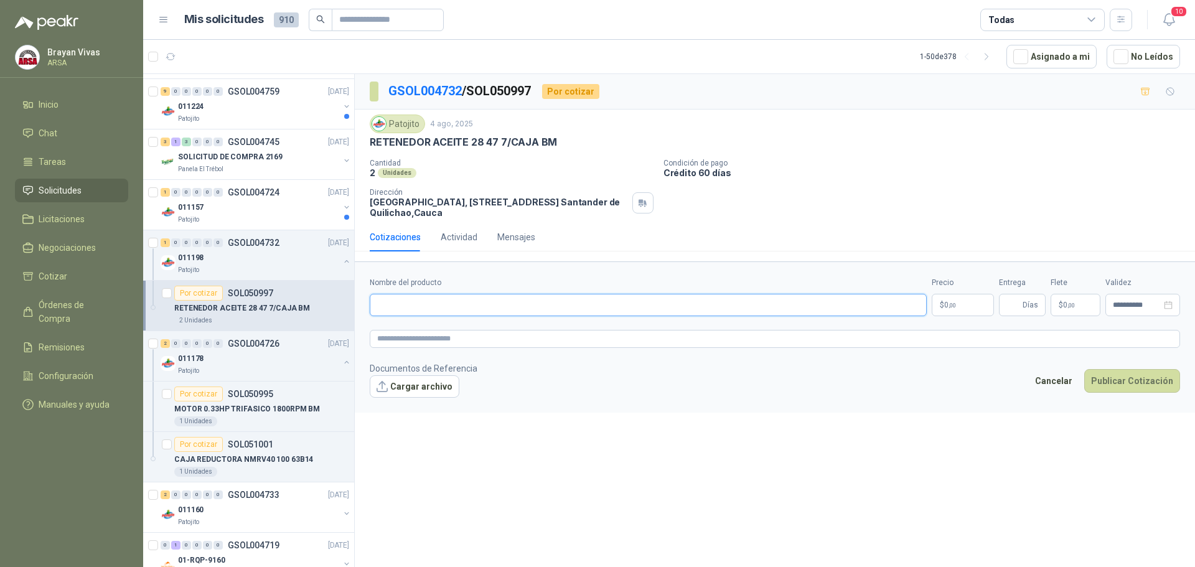
click at [461, 302] on input "Nombre del producto" at bounding box center [648, 305] width 557 height 22
paste input "**********"
type input "**********"
click at [971, 294] on p "$ 0 ,00" at bounding box center [963, 305] width 62 height 22
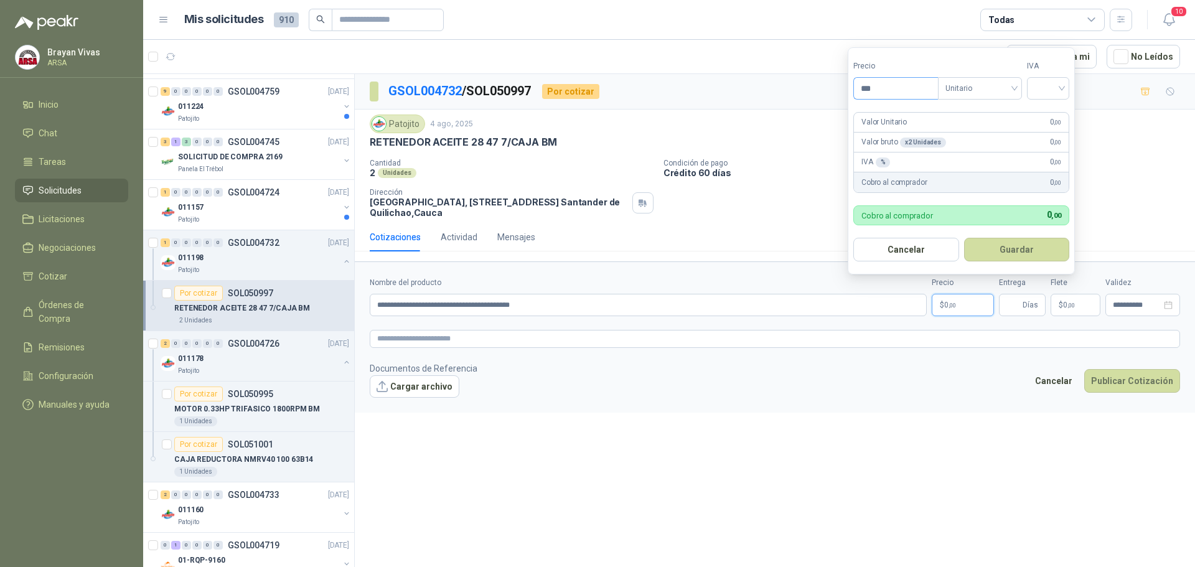
click at [890, 87] on input "***" at bounding box center [896, 88] width 84 height 21
drag, startPoint x: 1030, startPoint y: 93, endPoint x: 1041, endPoint y: 91, distance: 11.5
click at [1033, 92] on div at bounding box center [1048, 88] width 42 height 22
type input "*******"
drag, startPoint x: 1038, startPoint y: 113, endPoint x: 966, endPoint y: 154, distance: 82.8
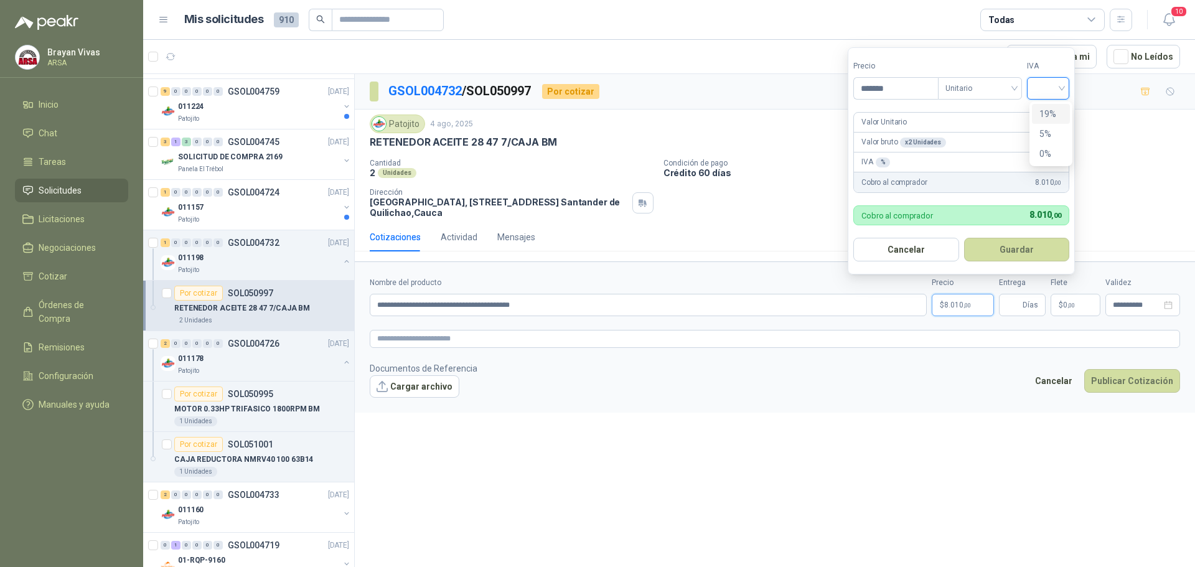
click at [1037, 115] on div "19%" at bounding box center [1051, 114] width 38 height 20
click at [1014, 252] on button "Guardar" at bounding box center [1018, 250] width 107 height 24
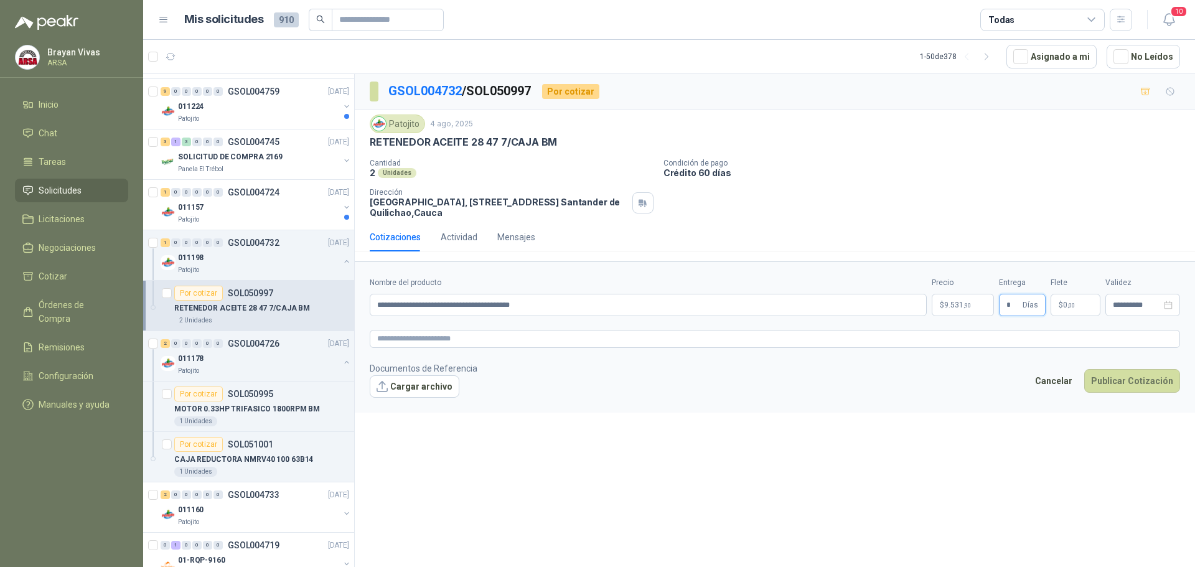
type input "*"
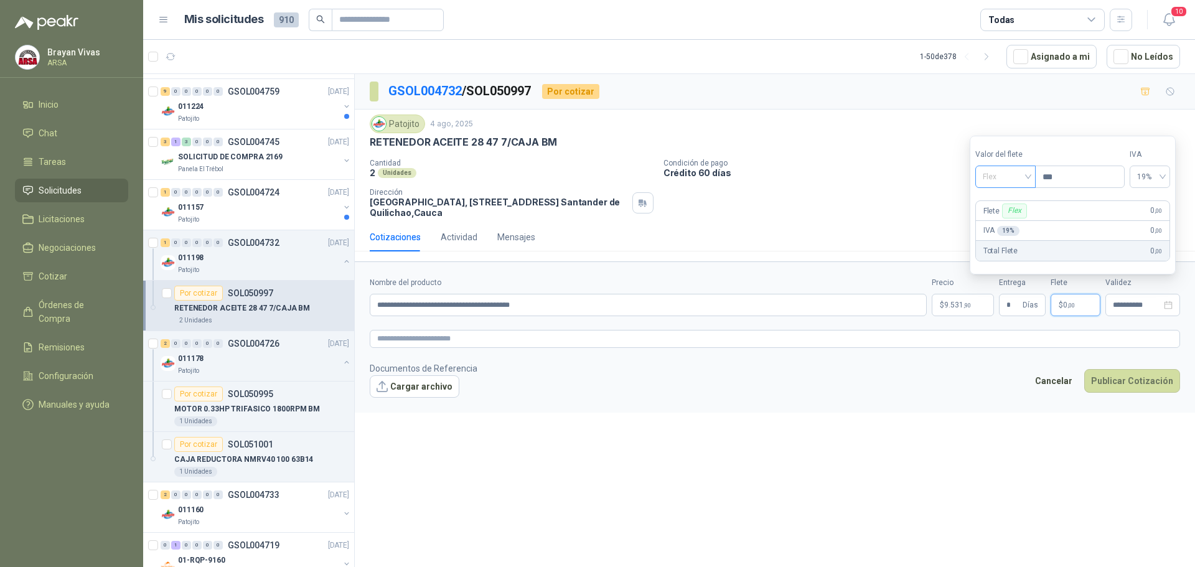
click at [998, 179] on span "Flex" at bounding box center [1005, 176] width 45 height 19
click at [1002, 220] on div "Incluido" at bounding box center [1006, 223] width 43 height 14
click at [897, 192] on div "Cantidad 2 Unidades Condición de pago Crédito 60 días Dirección Parque Industri…" at bounding box center [775, 188] width 810 height 59
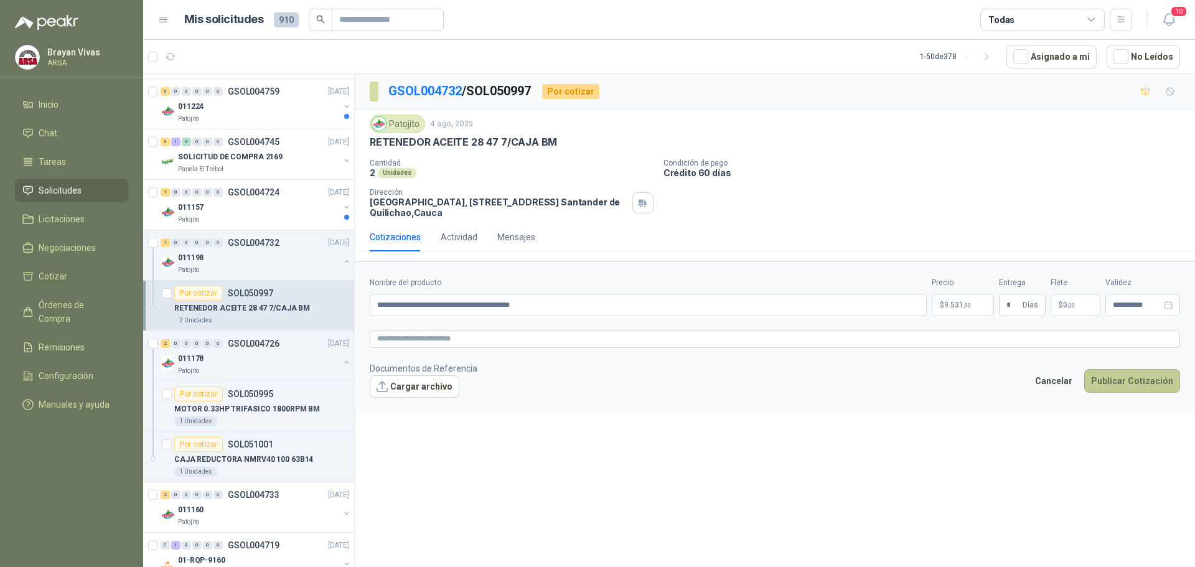
click at [1115, 381] on button "Publicar Cotización" at bounding box center [1132, 381] width 96 height 24
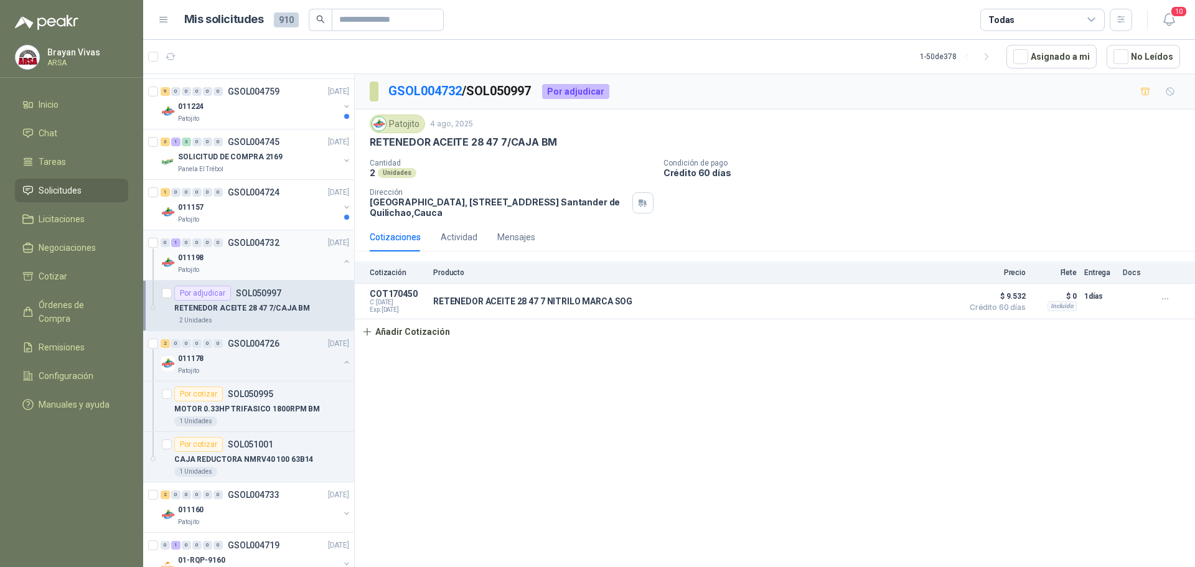
click at [342, 259] on button "button" at bounding box center [347, 261] width 10 height 10
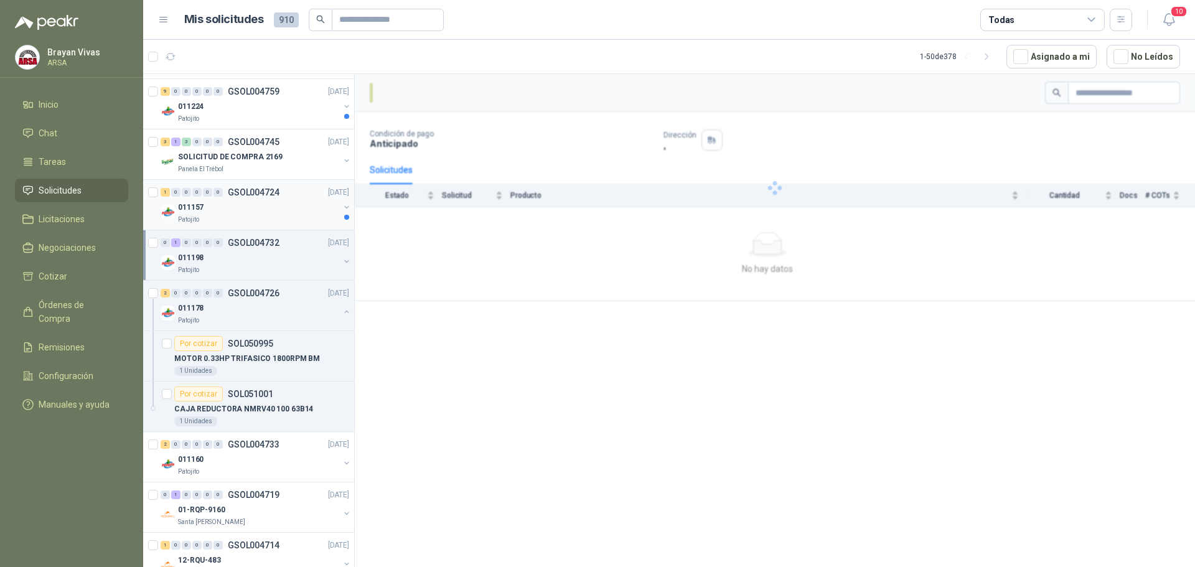
click at [293, 213] on div "011157" at bounding box center [258, 207] width 161 height 15
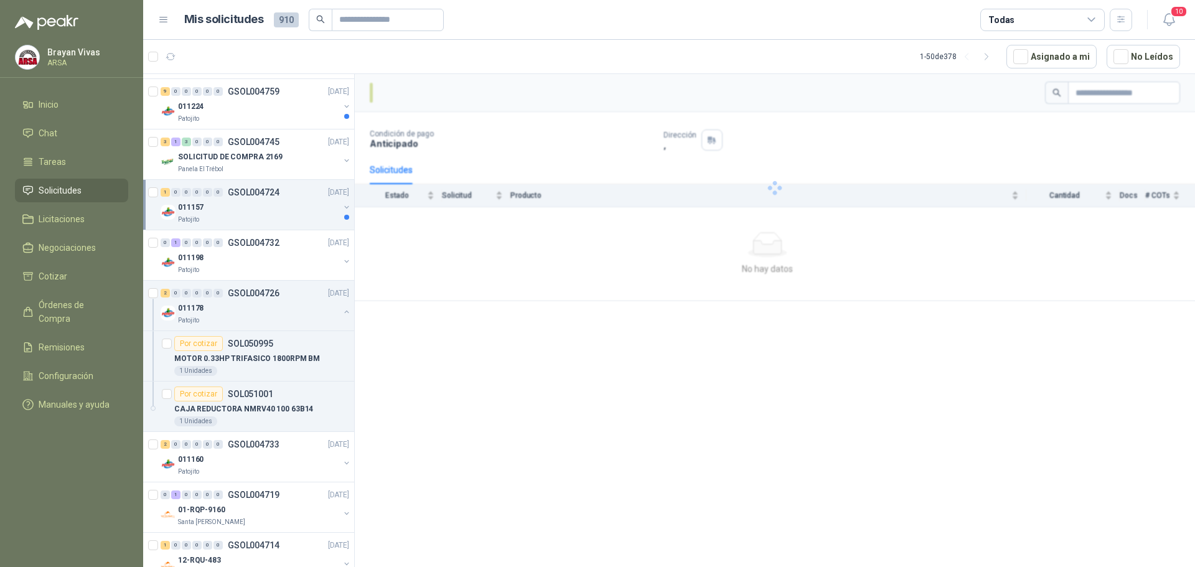
click at [505, 340] on div "Condición de pago Anticipado Dirección , Solicitudes Estado Solicitud Producto …" at bounding box center [775, 322] width 840 height 497
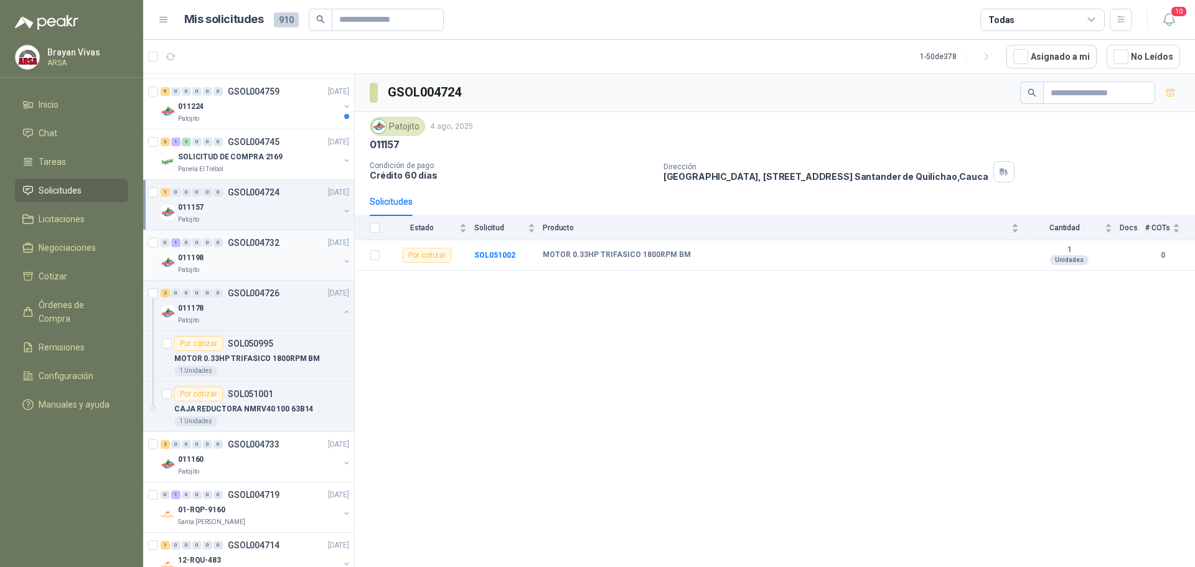
click at [291, 261] on div "011198" at bounding box center [258, 257] width 161 height 15
click at [288, 206] on div "011157" at bounding box center [258, 207] width 161 height 15
click at [342, 311] on button "button" at bounding box center [347, 312] width 10 height 10
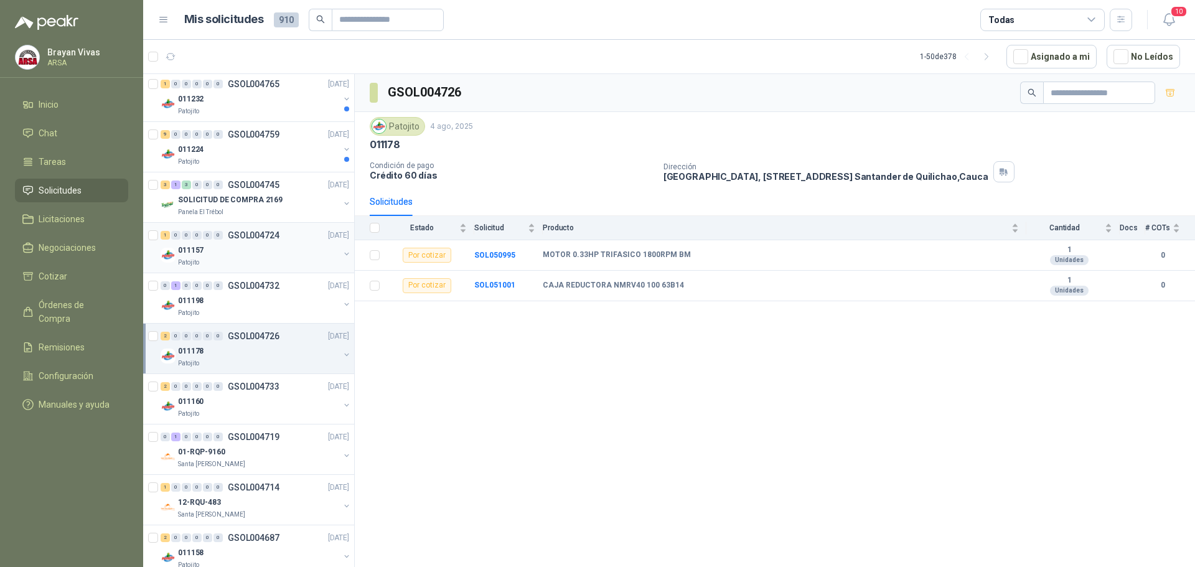
scroll to position [1408, 0]
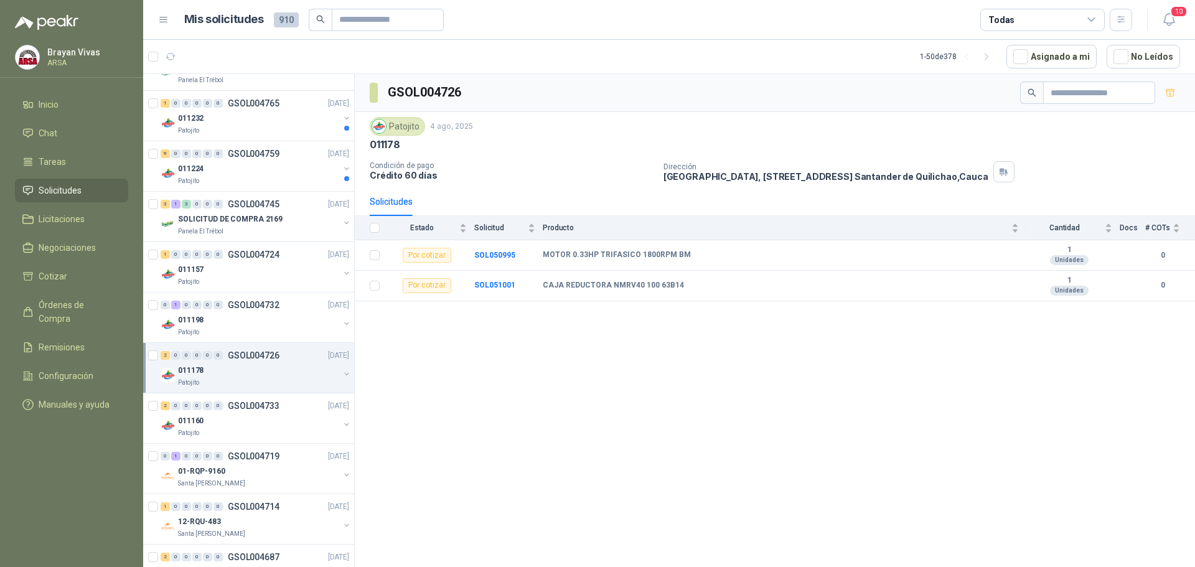
click at [275, 371] on div "011178" at bounding box center [258, 370] width 161 height 15
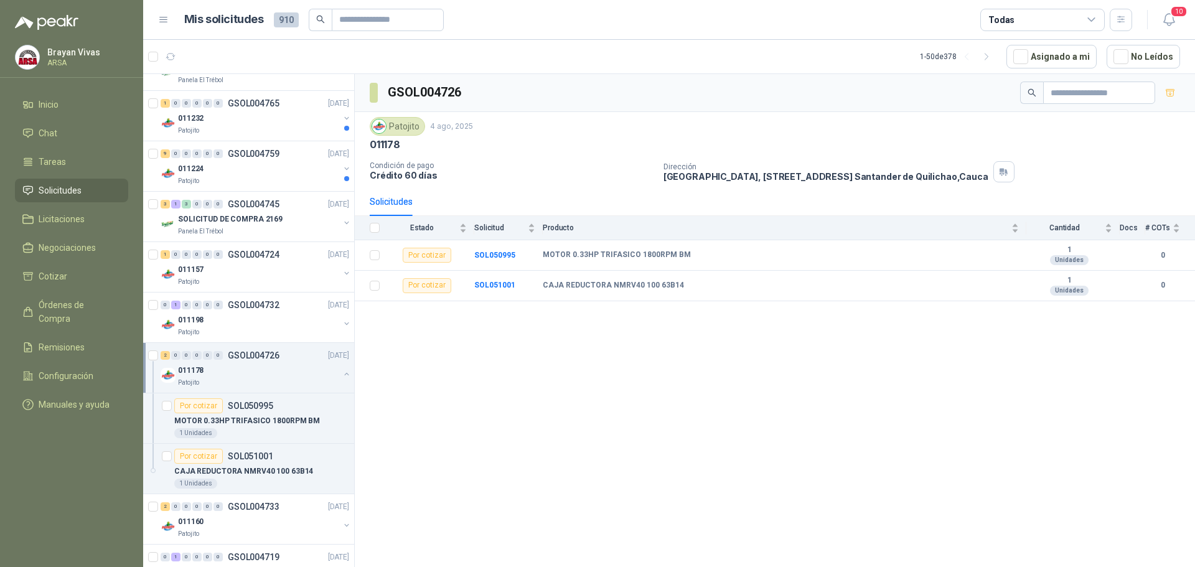
click at [275, 371] on div "011178" at bounding box center [258, 370] width 161 height 15
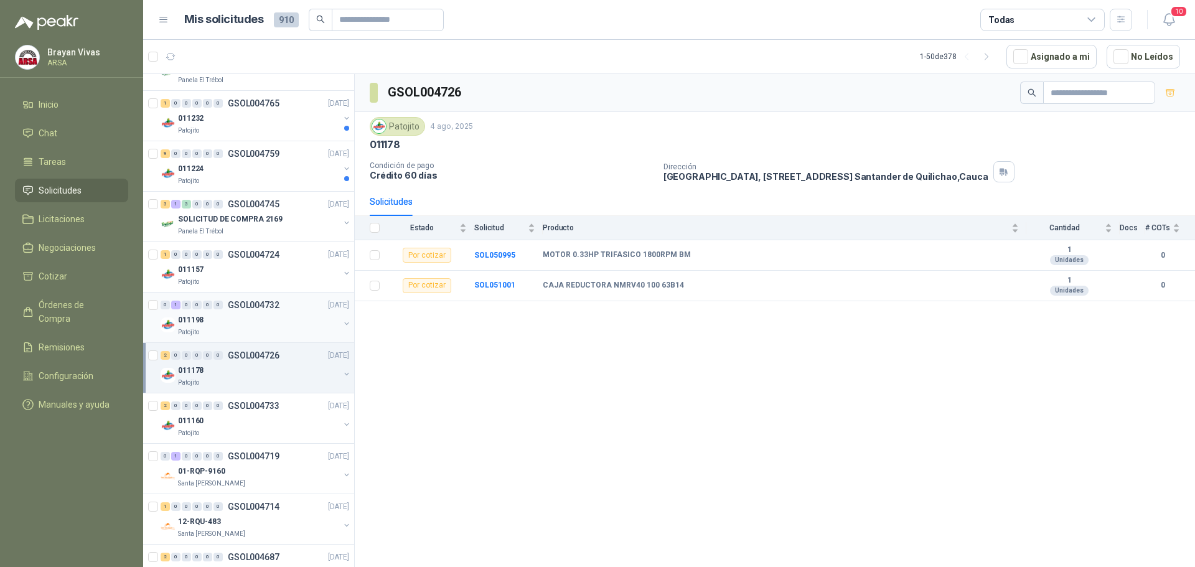
click at [271, 308] on p "GSOL004732" at bounding box center [254, 305] width 52 height 9
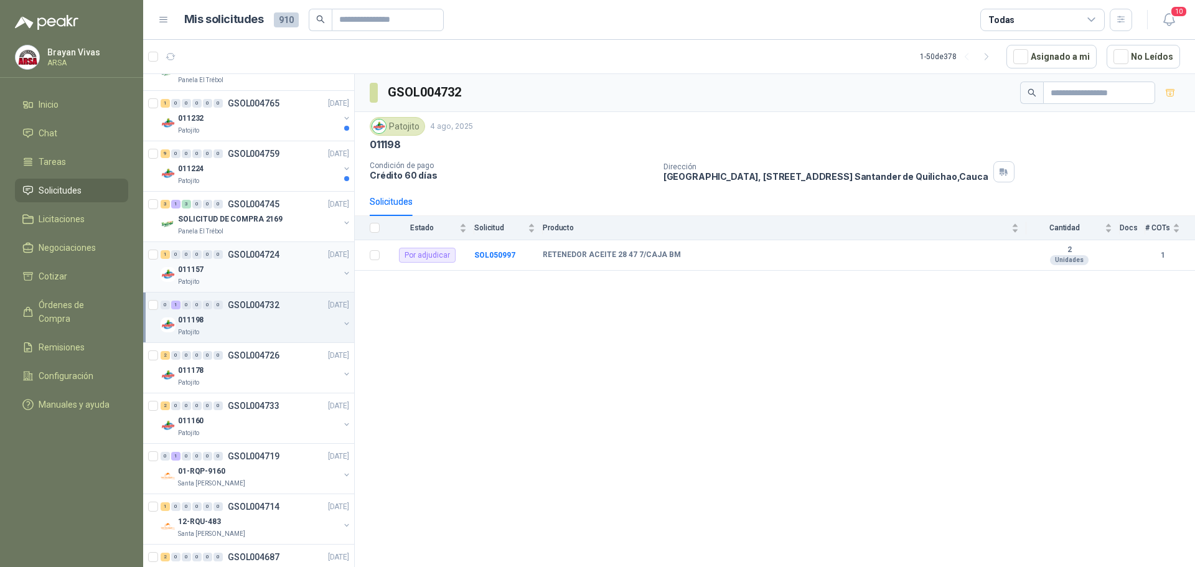
click at [272, 252] on p "GSOL004724" at bounding box center [254, 254] width 52 height 9
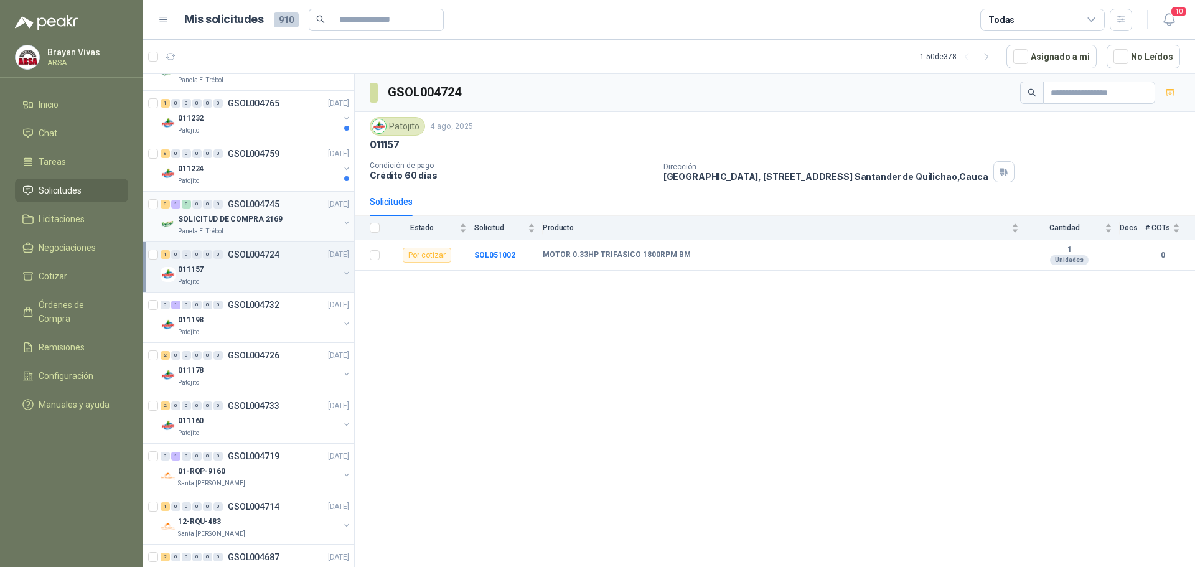
click at [257, 202] on p "GSOL004745" at bounding box center [254, 204] width 52 height 9
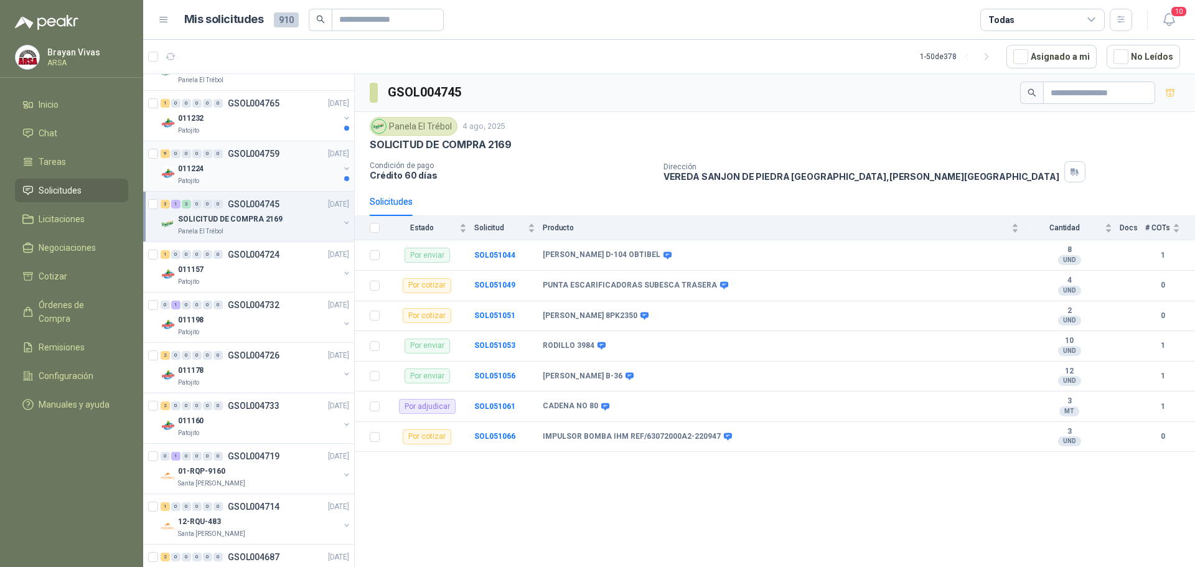
click at [262, 153] on p "GSOL004759" at bounding box center [254, 153] width 52 height 9
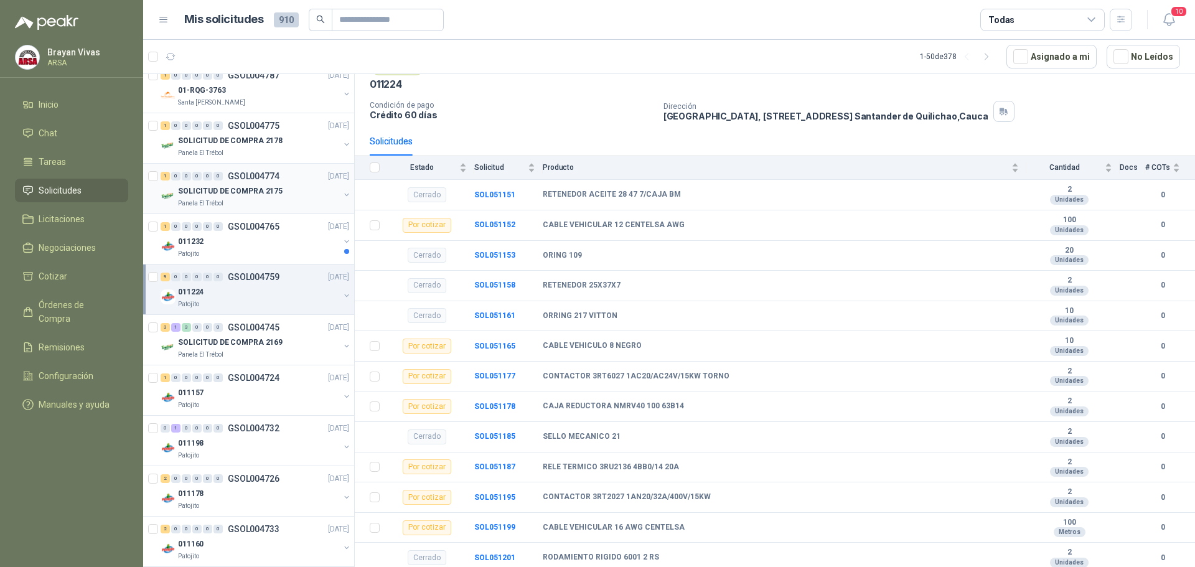
scroll to position [1283, 0]
click at [260, 246] on div "011232" at bounding box center [258, 242] width 161 height 15
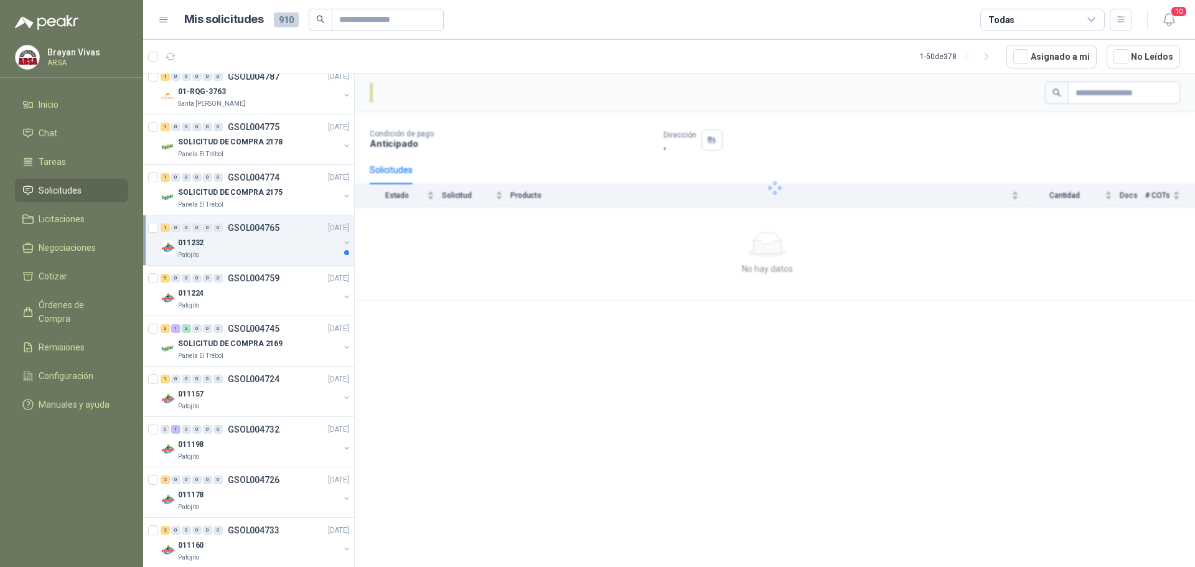
click at [264, 230] on p "GSOL004765" at bounding box center [254, 227] width 52 height 9
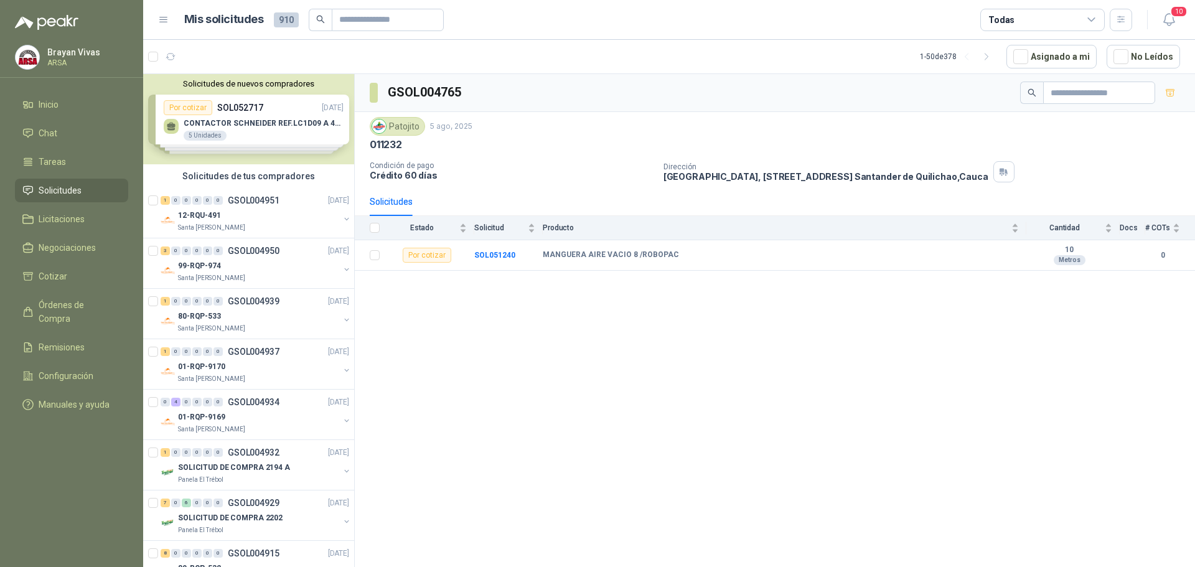
click at [703, 401] on div "GSOL004765 Patojito 5 ago, 2025 011232 Condición de pago Crédito 60 días Direcc…" at bounding box center [775, 322] width 840 height 497
click at [954, 377] on div "GSOL004765 Patojito 5 ago, 2025 011232 Condición de pago Crédito 60 días Direcc…" at bounding box center [775, 322] width 840 height 497
drag, startPoint x: 558, startPoint y: 330, endPoint x: 562, endPoint y: 324, distance: 7.3
click at [561, 329] on div "GSOL004765 Patojito 5 ago, 2025 011232 Condición de pago Crédito 60 días Direcc…" at bounding box center [775, 322] width 840 height 497
